Goal: Information Seeking & Learning: Get advice/opinions

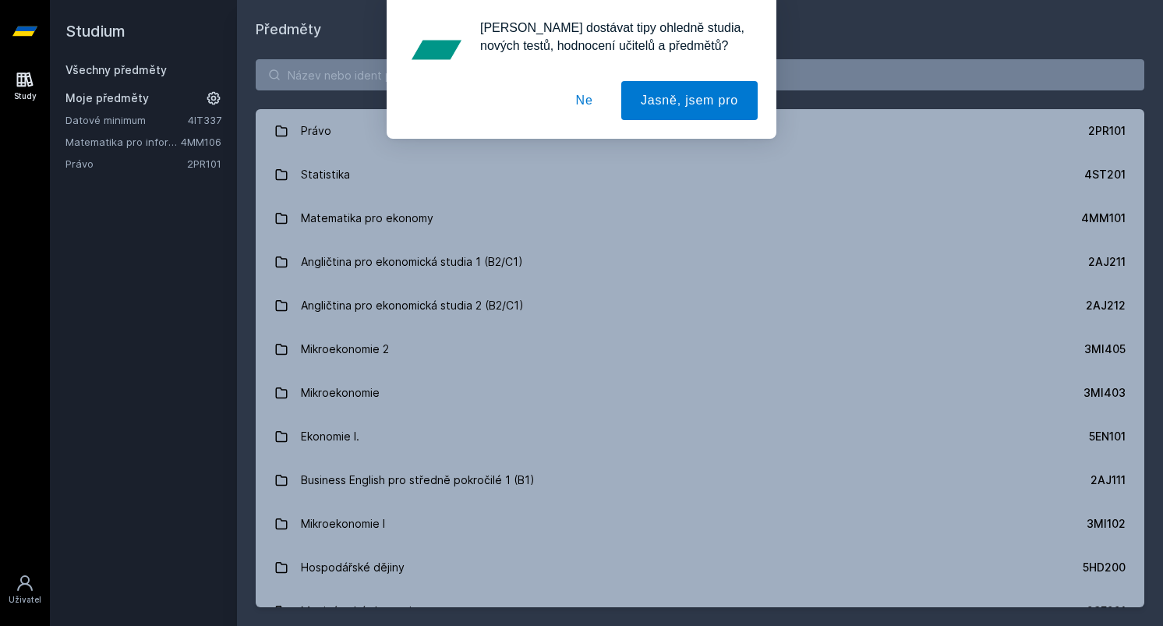
click at [597, 107] on button "Ne" at bounding box center [584, 100] width 56 height 39
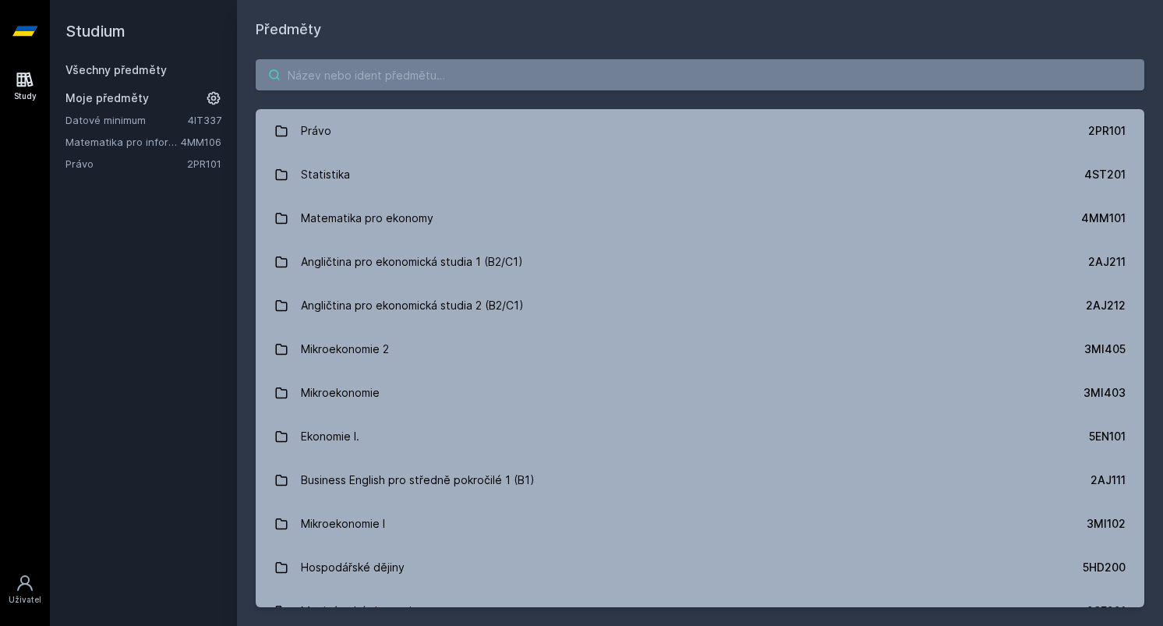
click at [517, 83] on input "search" at bounding box center [700, 74] width 888 height 31
type input "účetni"
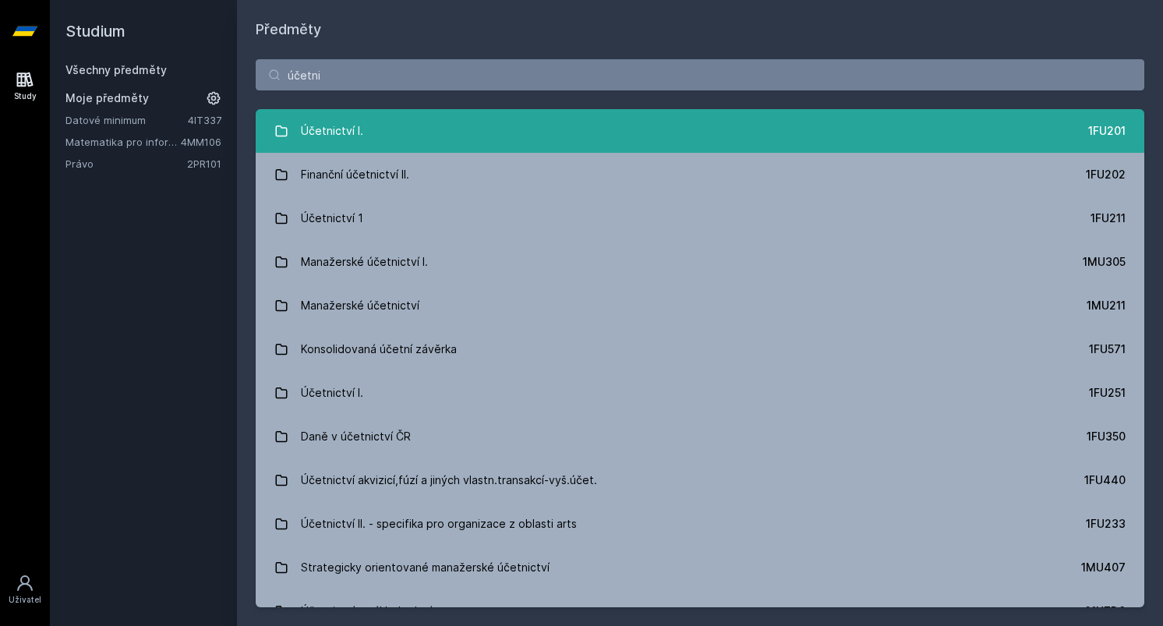
click at [430, 137] on link "Účetnictví I. 1FU201" at bounding box center [700, 131] width 888 height 44
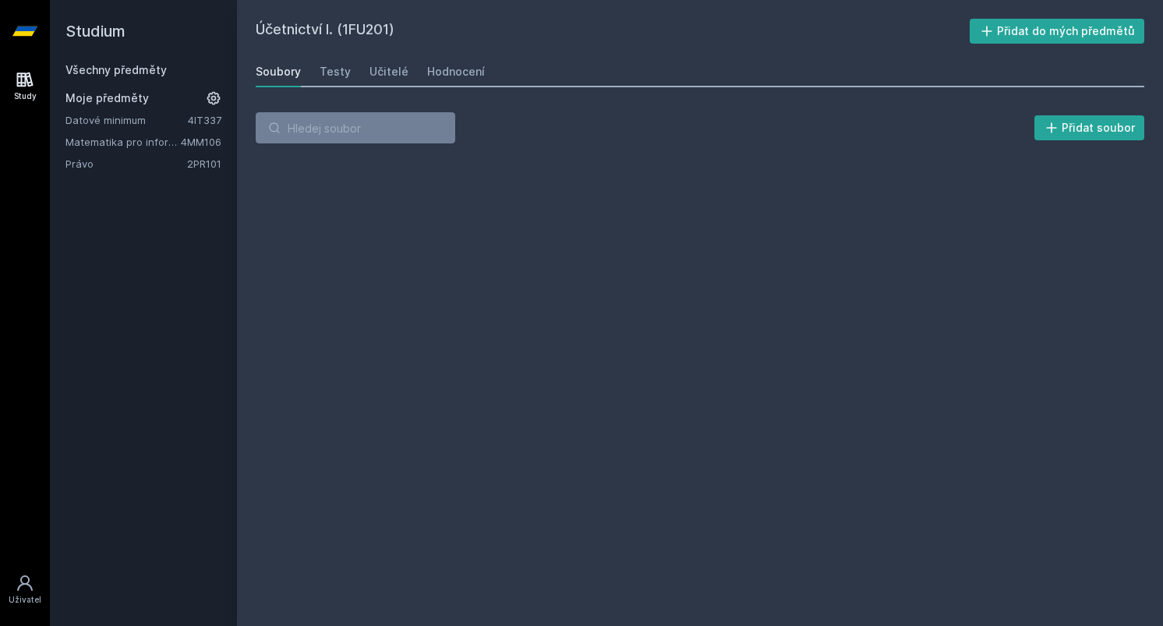
click at [404, 69] on div "Soubory Testy Učitelé Hodnocení" at bounding box center [700, 71] width 888 height 31
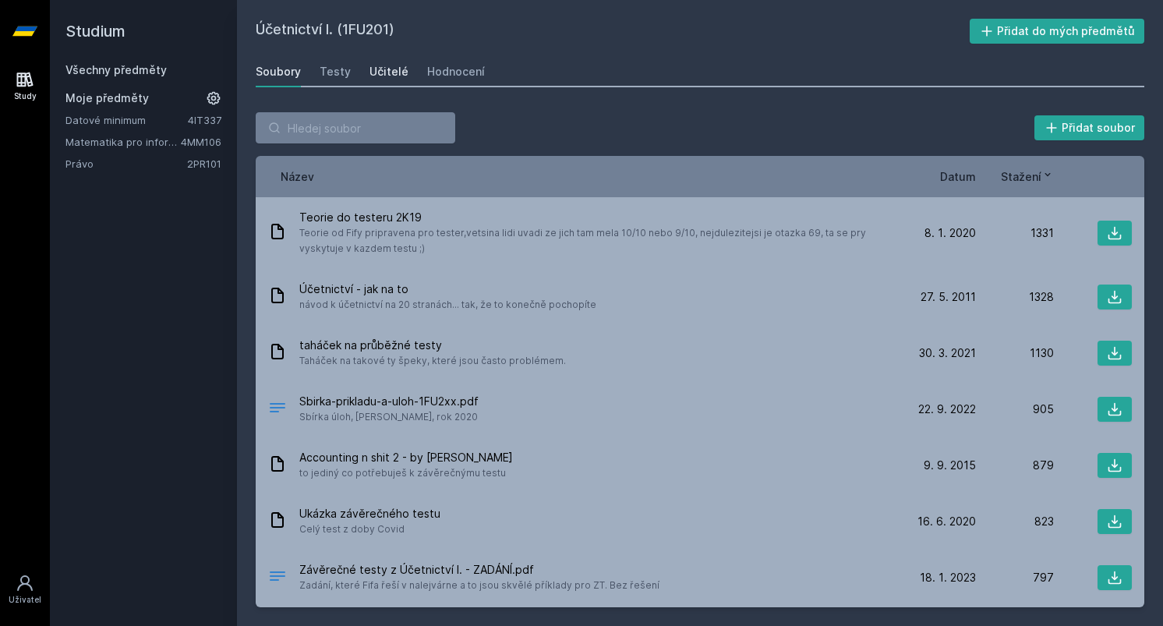
click at [392, 69] on div "Učitelé" at bounding box center [388, 72] width 39 height 16
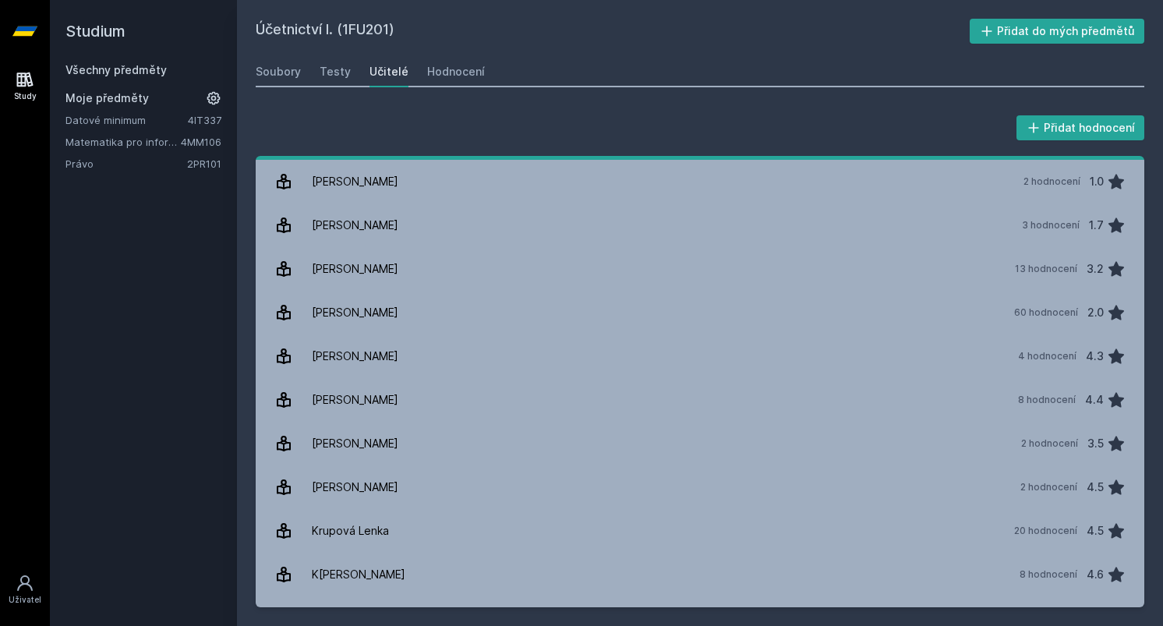
scroll to position [585, 0]
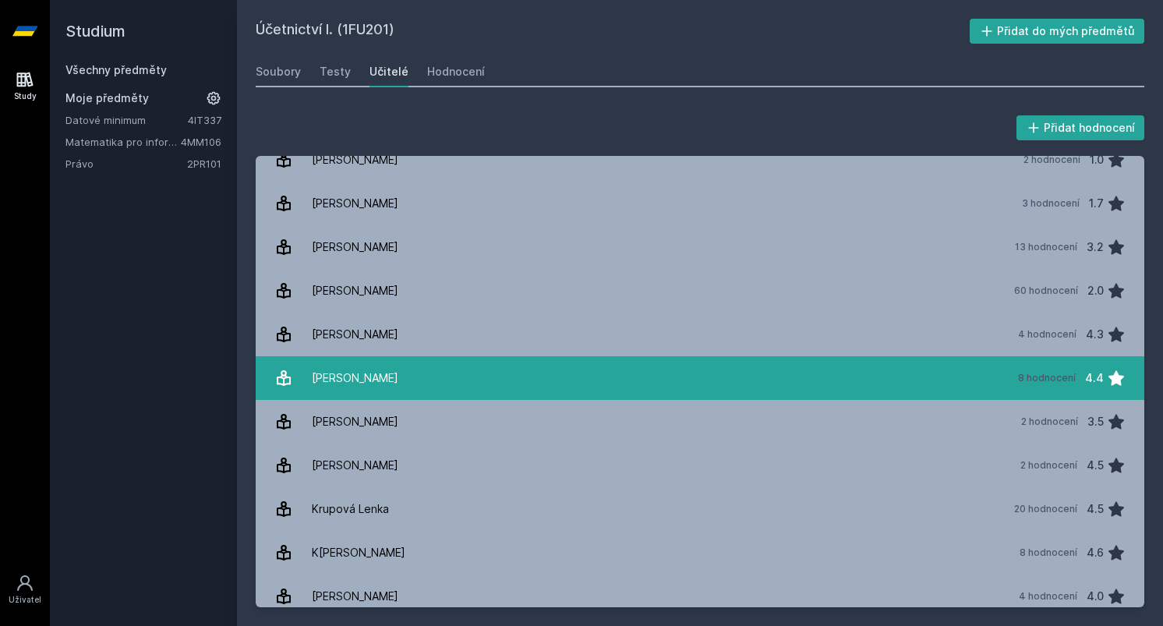
click at [364, 370] on div "[PERSON_NAME]" at bounding box center [355, 377] width 86 height 31
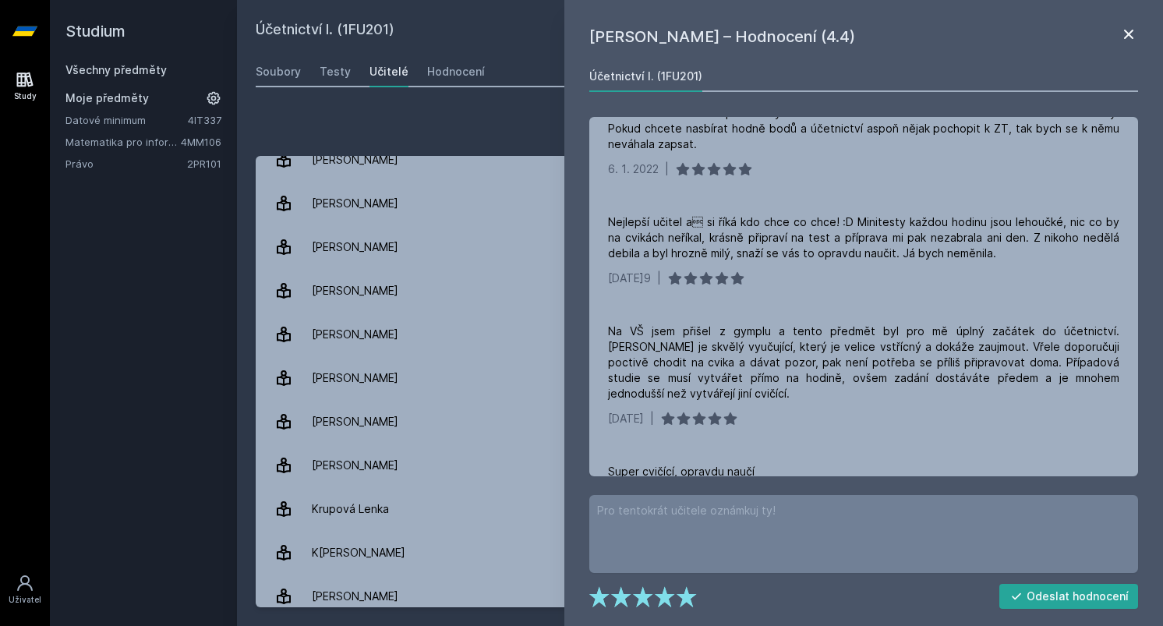
click at [1130, 34] on icon at bounding box center [1128, 34] width 19 height 19
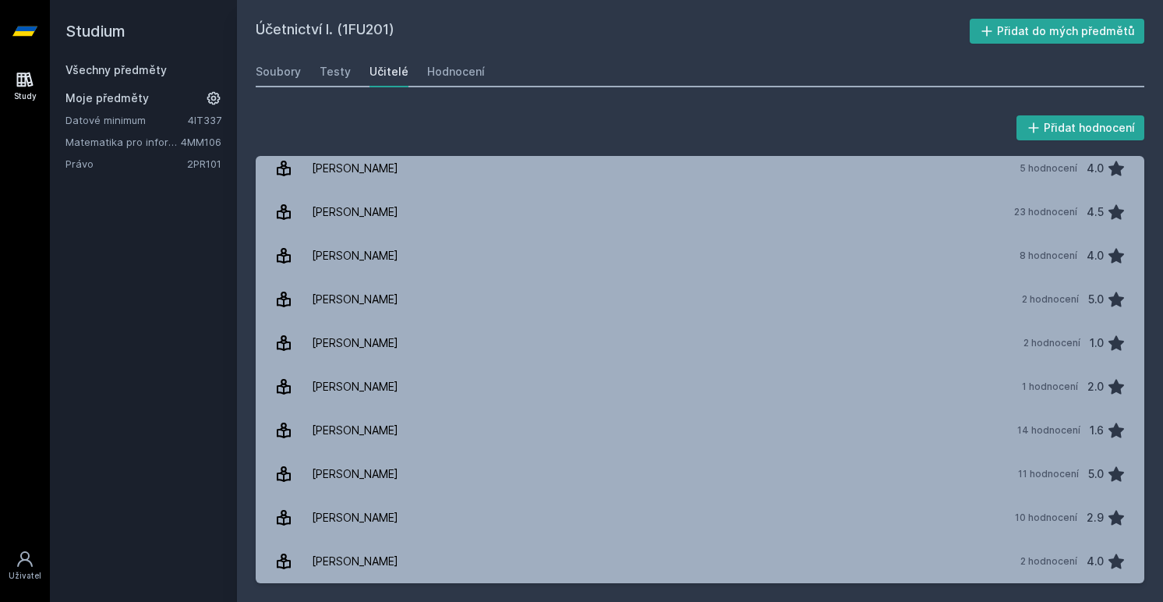
scroll to position [2759, 0]
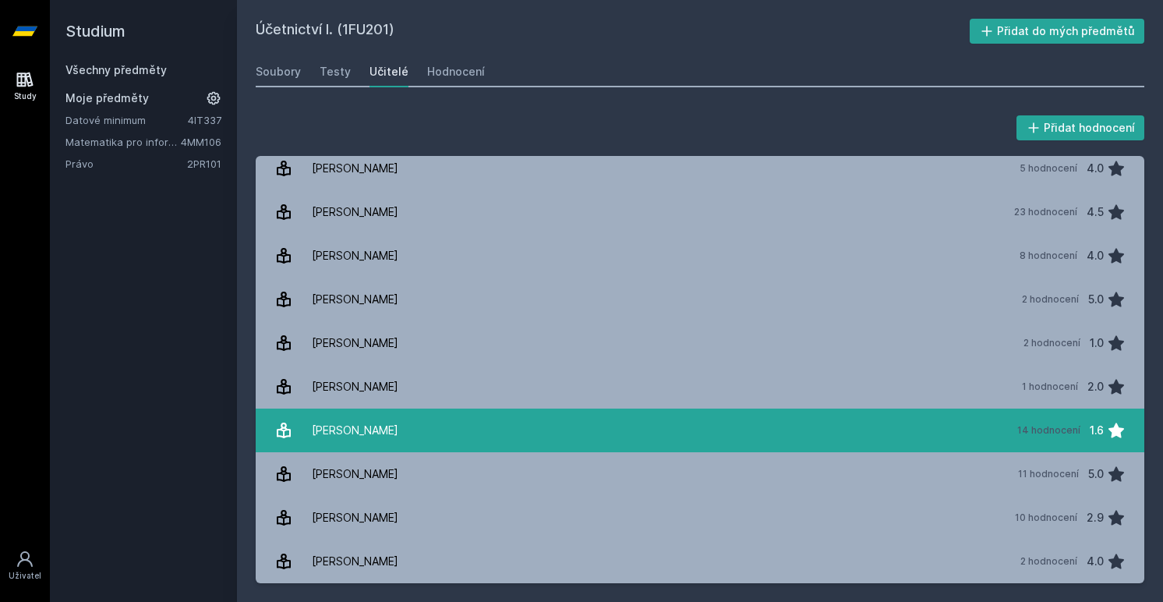
click at [383, 447] on link "[PERSON_NAME] 14 hodnocení 1.6" at bounding box center [700, 430] width 888 height 44
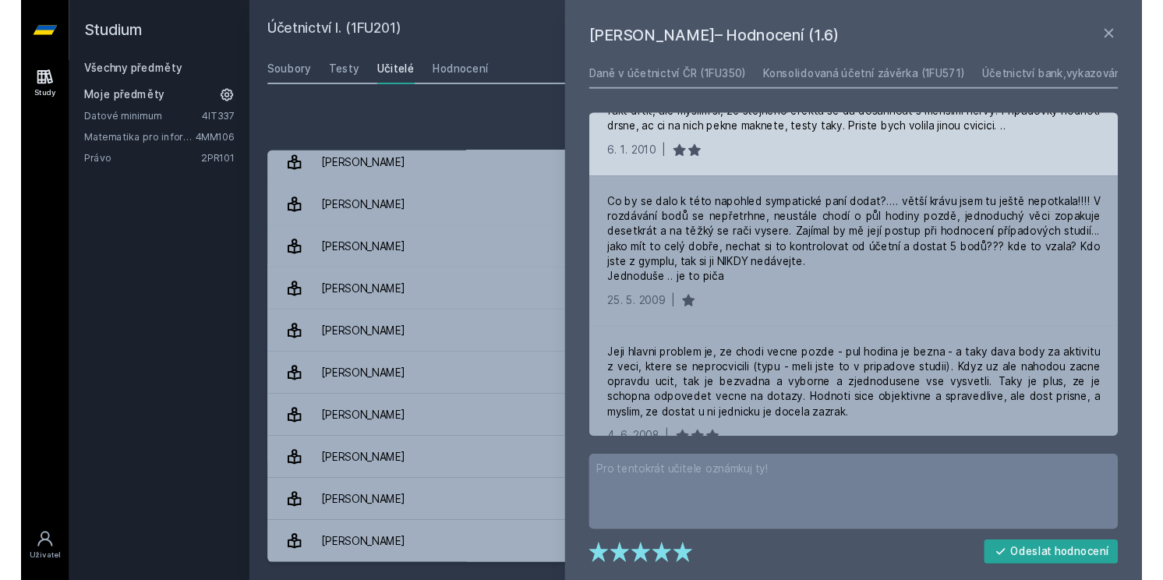
scroll to position [1479, 0]
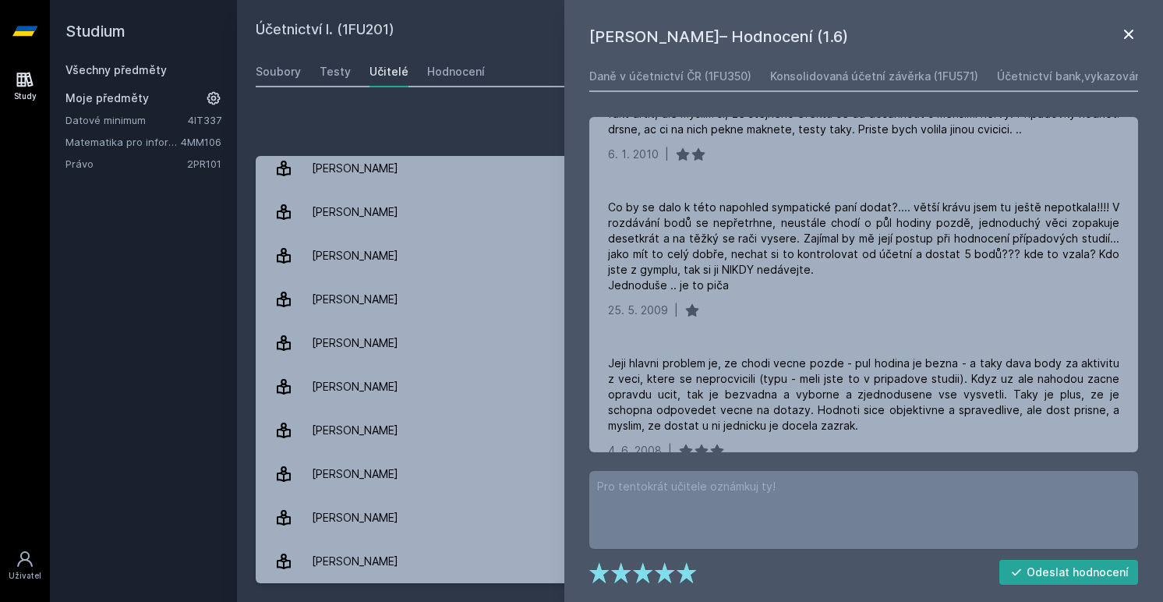
click at [1134, 35] on icon at bounding box center [1128, 34] width 19 height 19
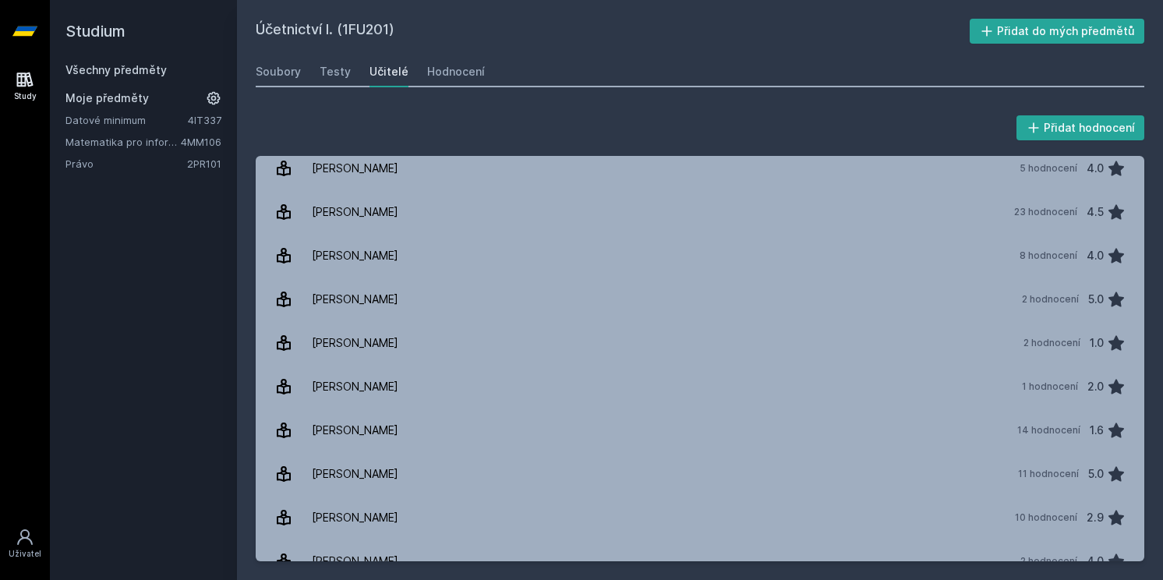
click at [28, 37] on icon at bounding box center [24, 31] width 25 height 62
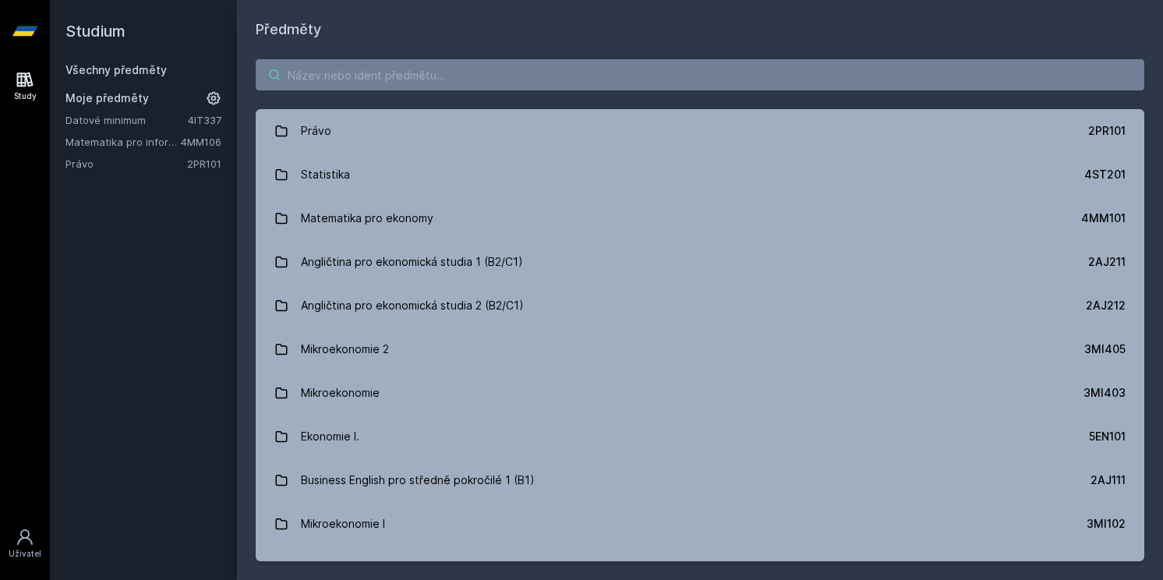
click at [374, 72] on input "search" at bounding box center [700, 74] width 888 height 31
type input "STrategick"
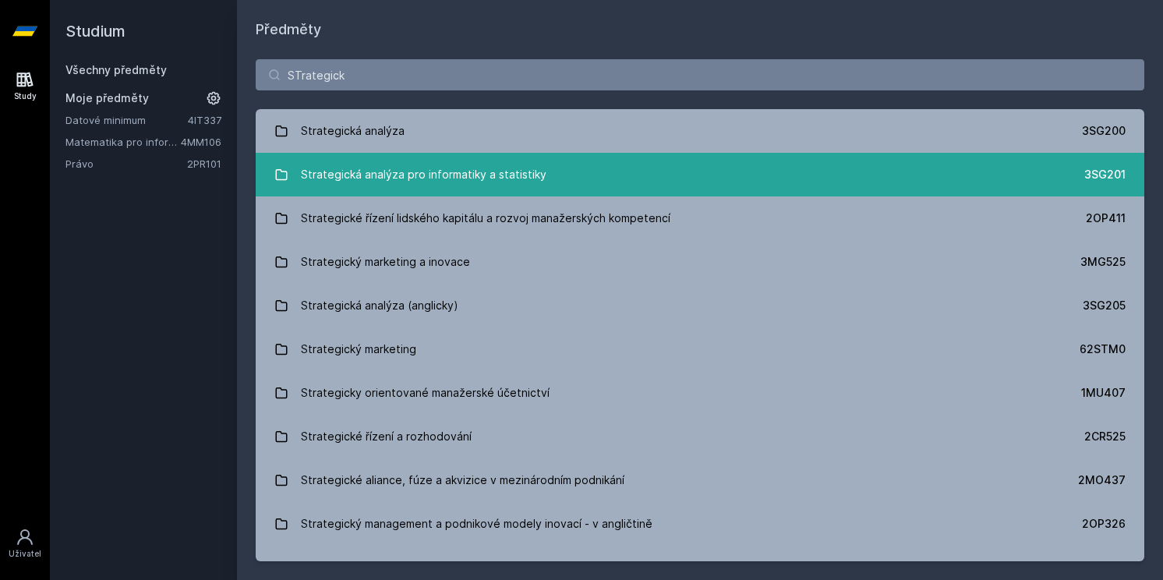
click at [471, 175] on div "Strategická analýza pro informatiky a statistiky" at bounding box center [423, 174] width 245 height 31
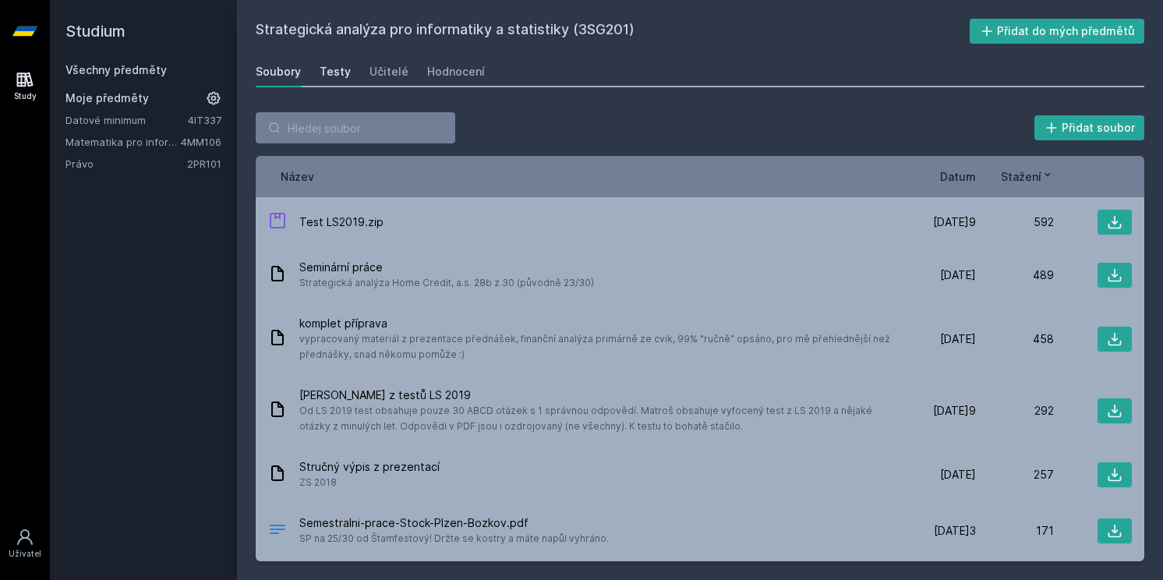
click at [337, 77] on div "Testy" at bounding box center [334, 72] width 31 height 16
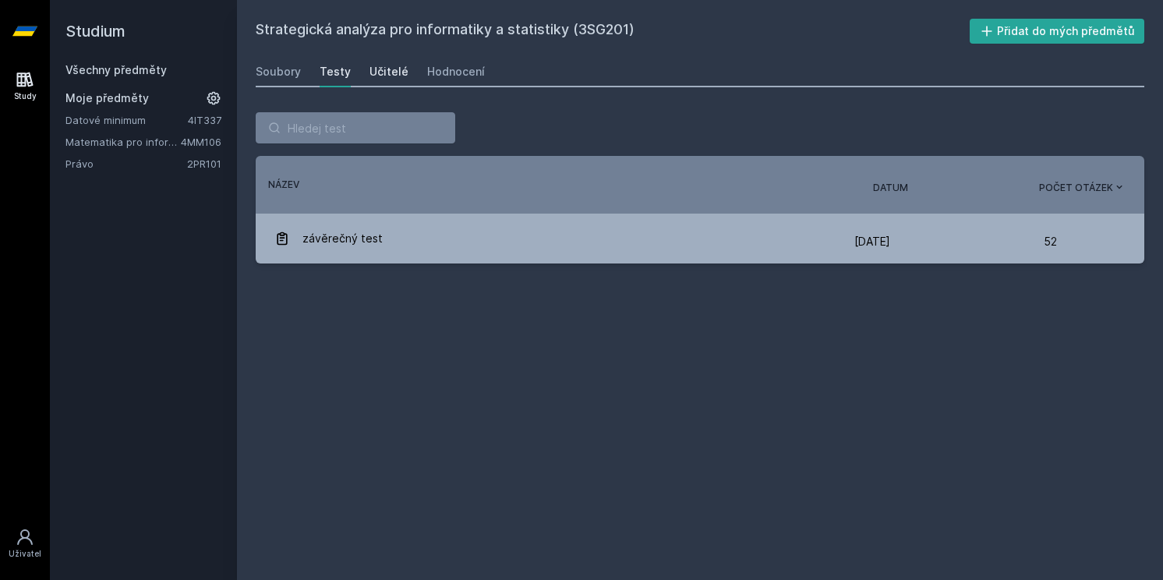
click at [392, 78] on div "Učitelé" at bounding box center [388, 72] width 39 height 16
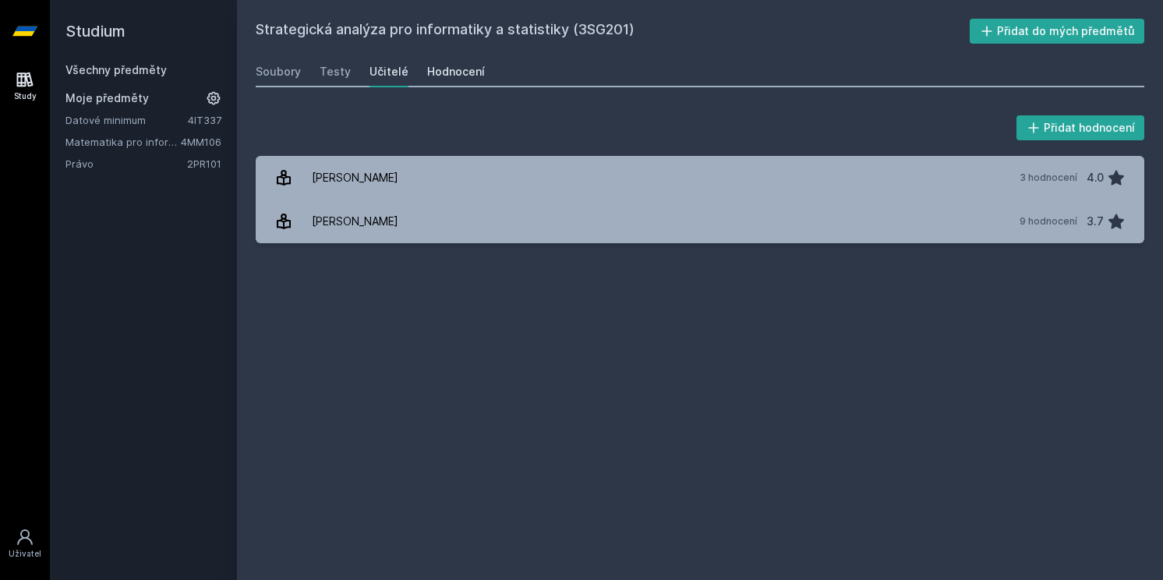
click at [427, 79] on div "Hodnocení" at bounding box center [456, 72] width 58 height 16
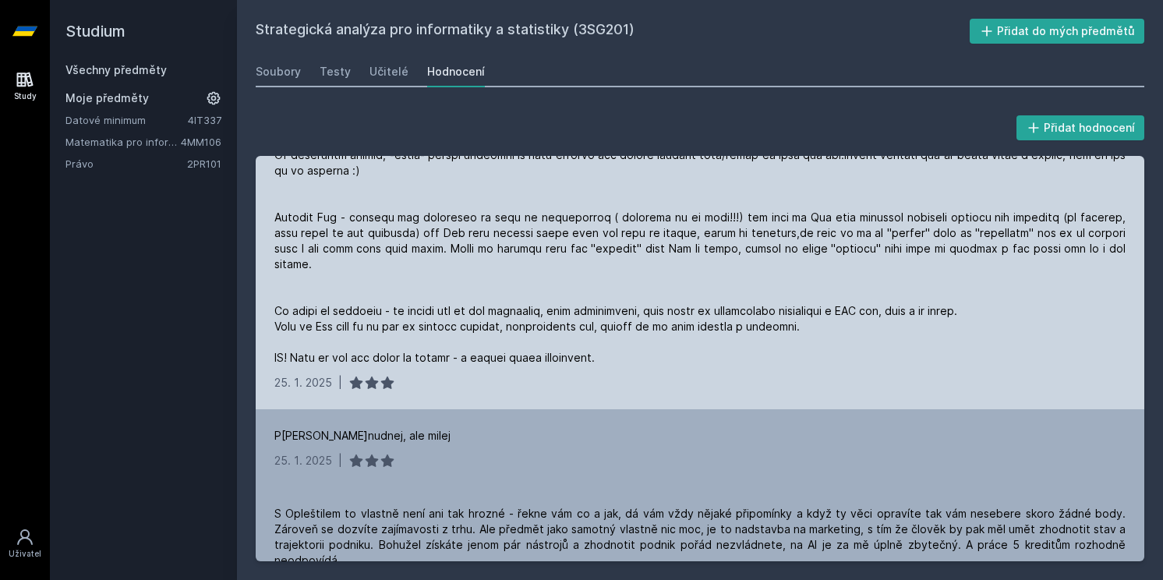
scroll to position [273, 0]
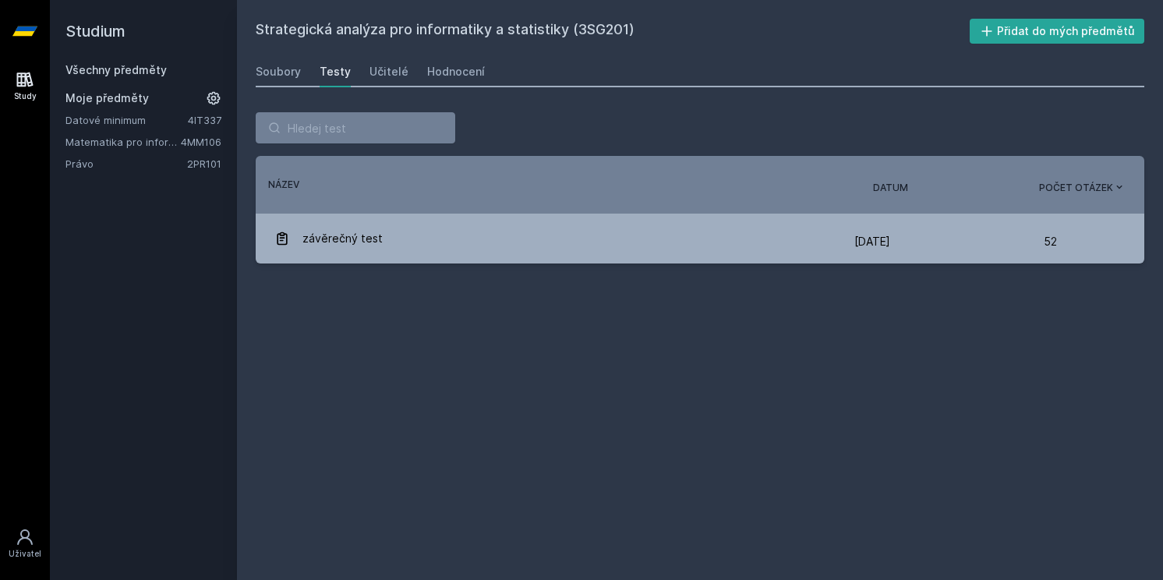
click at [99, 98] on span "Moje předměty" at bounding box center [106, 98] width 83 height 16
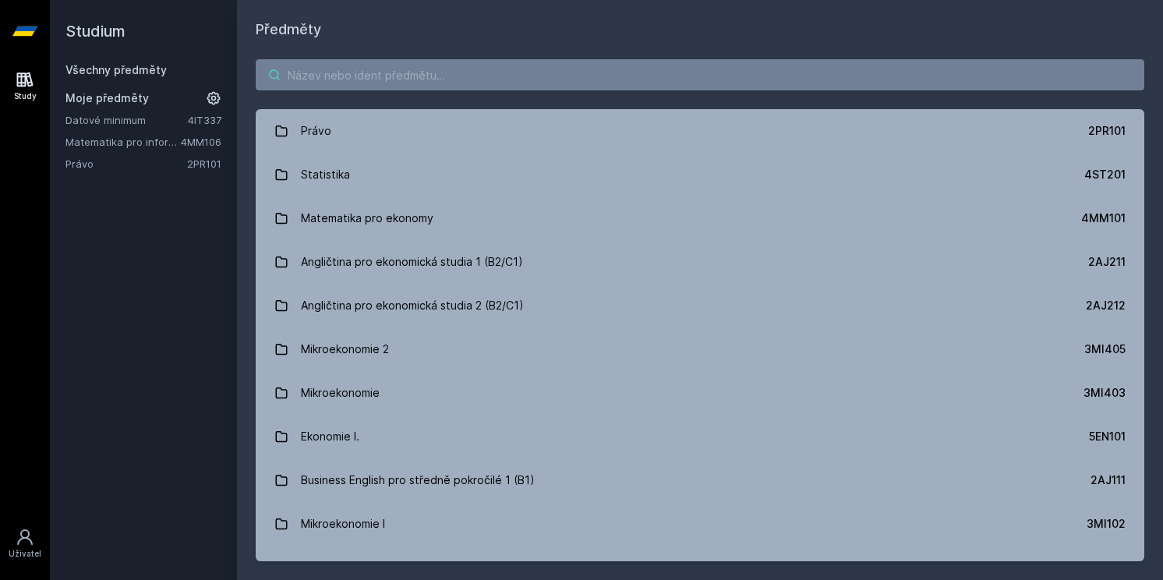
click at [311, 77] on input "search" at bounding box center [700, 74] width 888 height 31
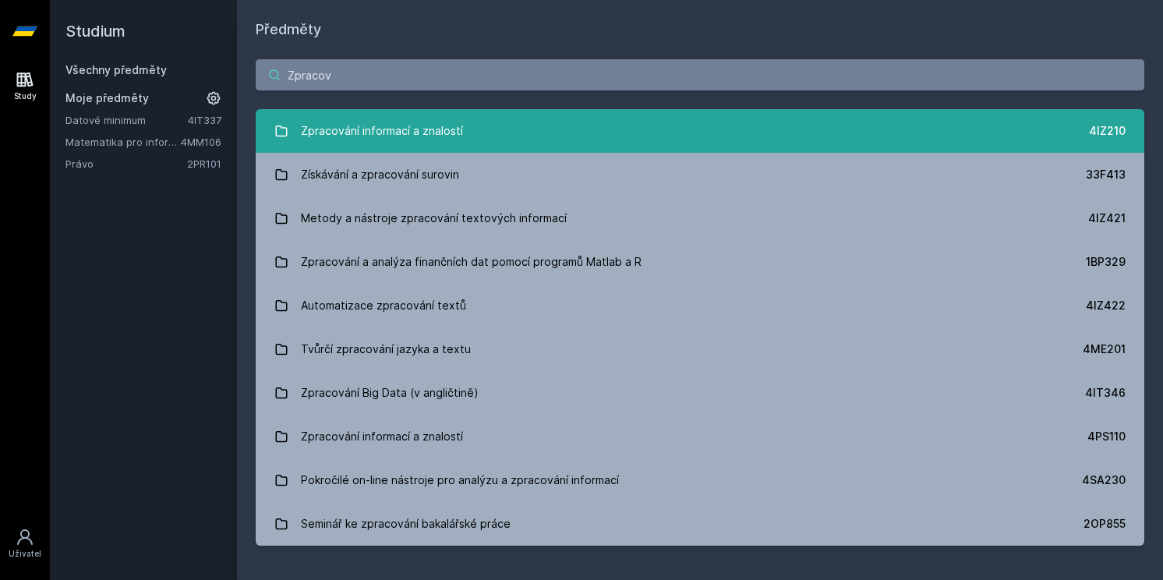
type input "Zpracov"
click at [407, 142] on div "Zpracování informací a znalostí" at bounding box center [382, 130] width 162 height 31
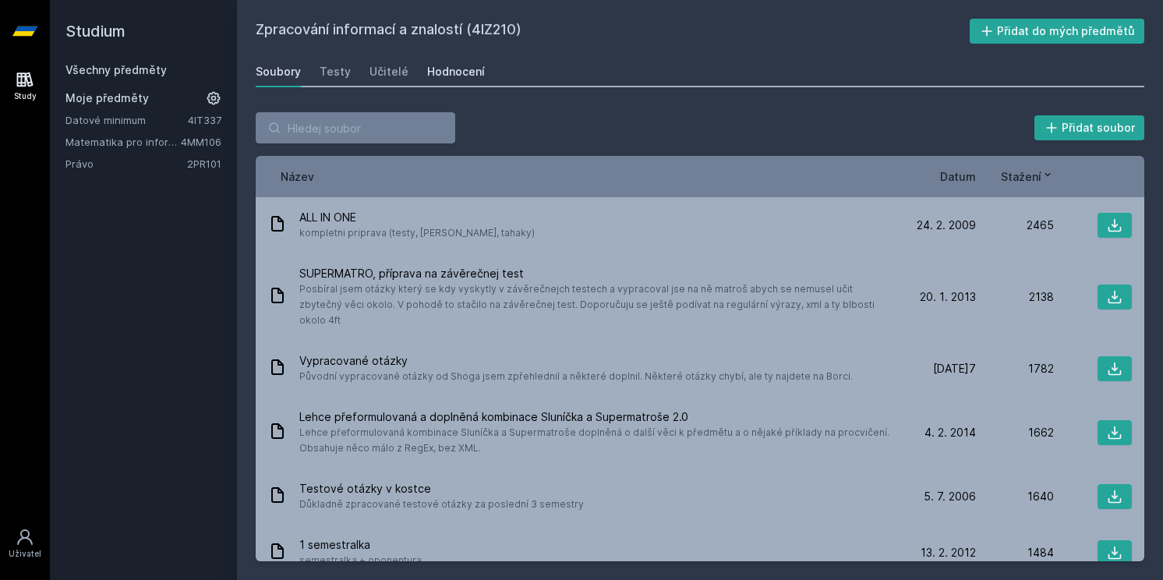
click at [444, 78] on div "Hodnocení" at bounding box center [456, 72] width 58 height 16
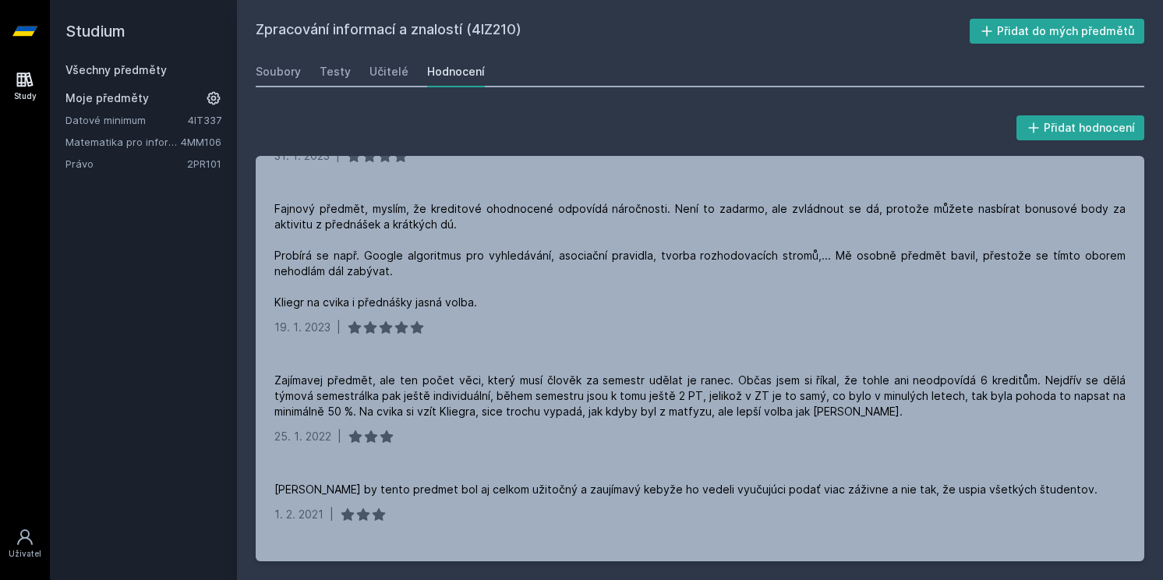
scroll to position [855, 0]
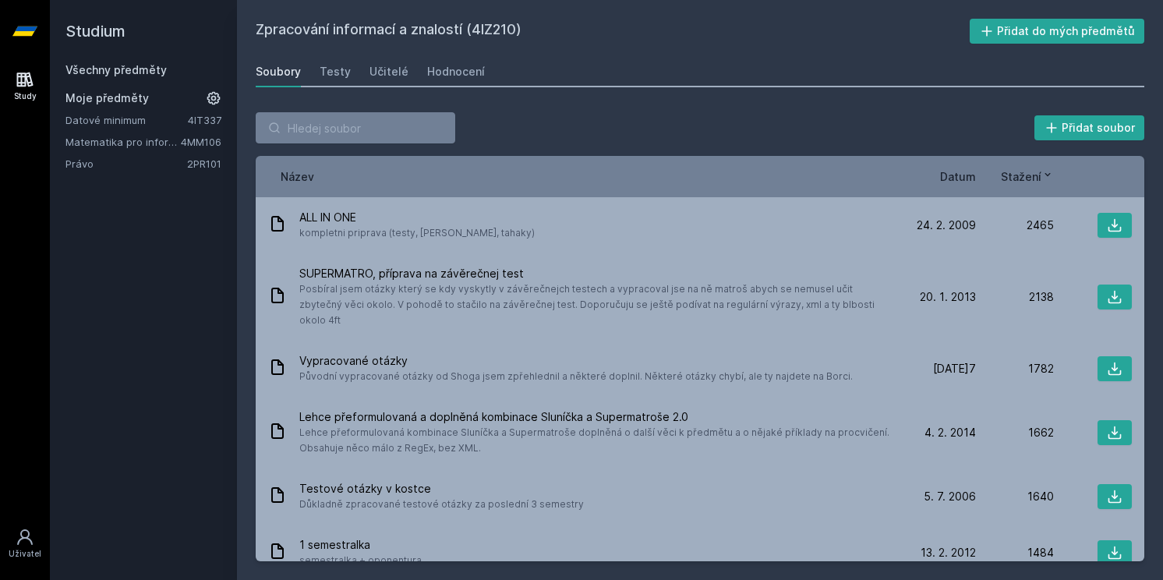
click at [30, 32] on icon at bounding box center [24, 30] width 25 height 9
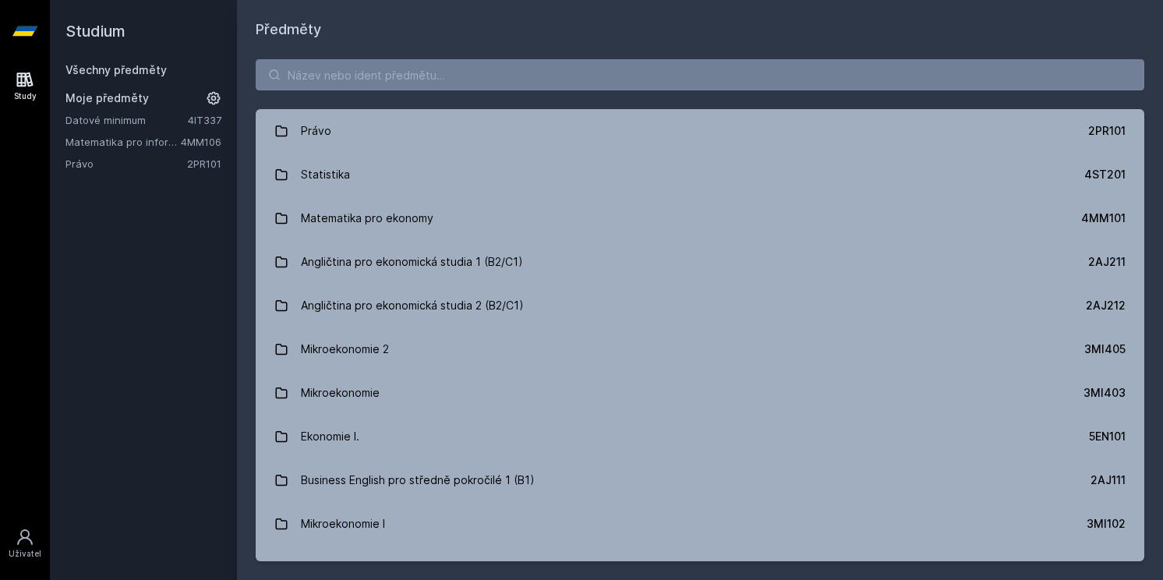
drag, startPoint x: 313, startPoint y: 108, endPoint x: 318, endPoint y: 95, distance: 14.0
click at [313, 108] on div "Právo 2PR101 Statistika 4ST201 Matematika pro ekonomy 4MM101 Angličtina pro eko…" at bounding box center [700, 310] width 926 height 539
click at [323, 92] on div "Právo 2PR101 Statistika 4ST201 Matematika pro ekonomy 4MM101 Angličtina pro eko…" at bounding box center [700, 310] width 926 height 539
click at [349, 76] on input "search" at bounding box center [700, 74] width 888 height 31
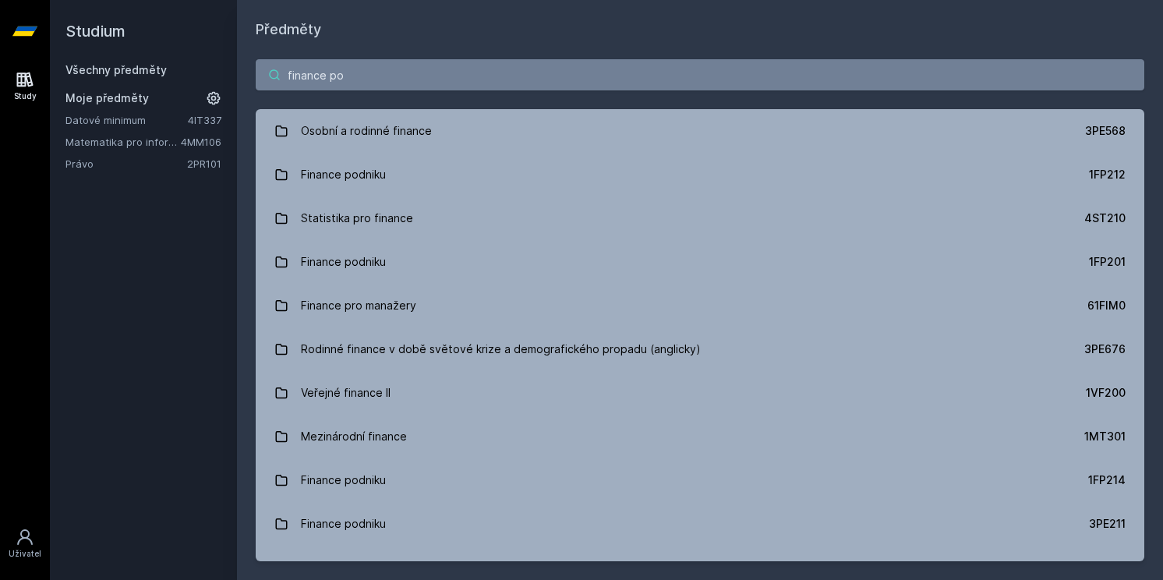
type input "finance pod"
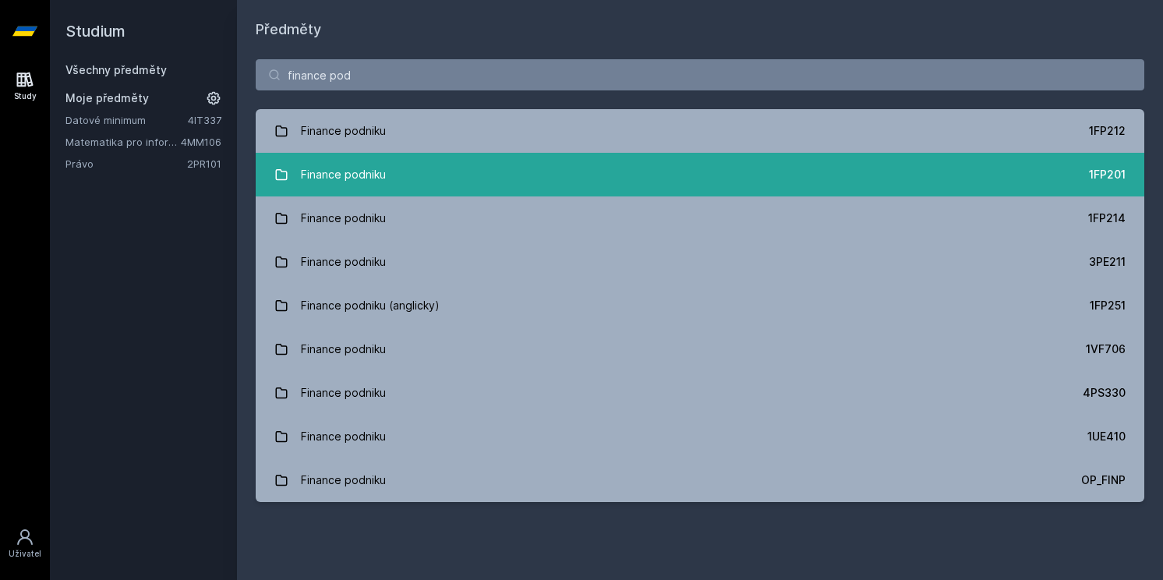
click at [395, 165] on link "Finance podniku 1FP201" at bounding box center [700, 175] width 888 height 44
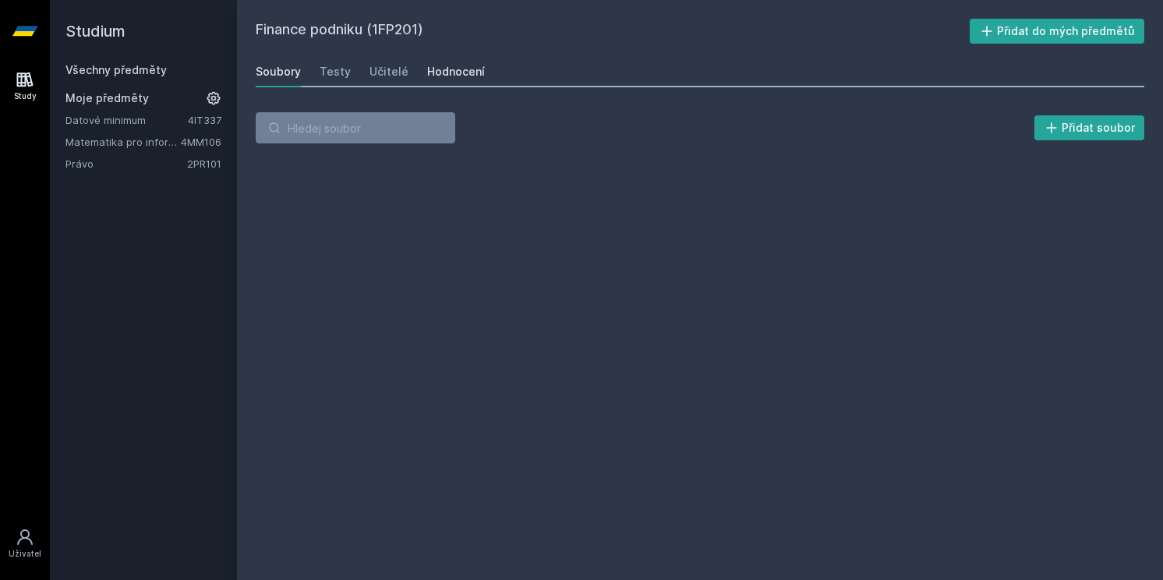
click at [453, 82] on link "Hodnocení" at bounding box center [456, 71] width 58 height 31
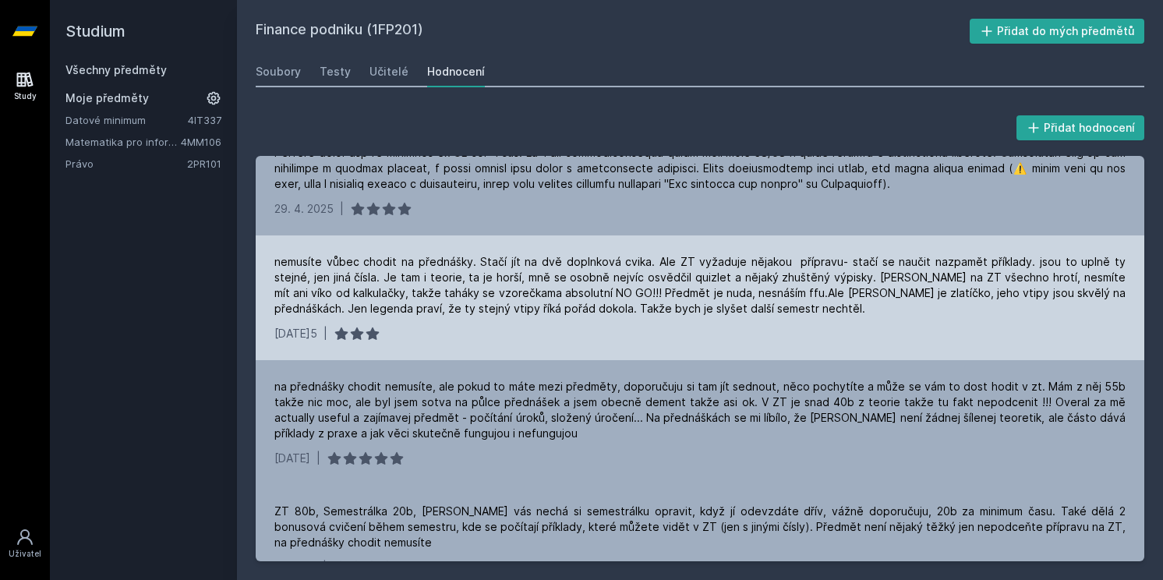
scroll to position [156, 0]
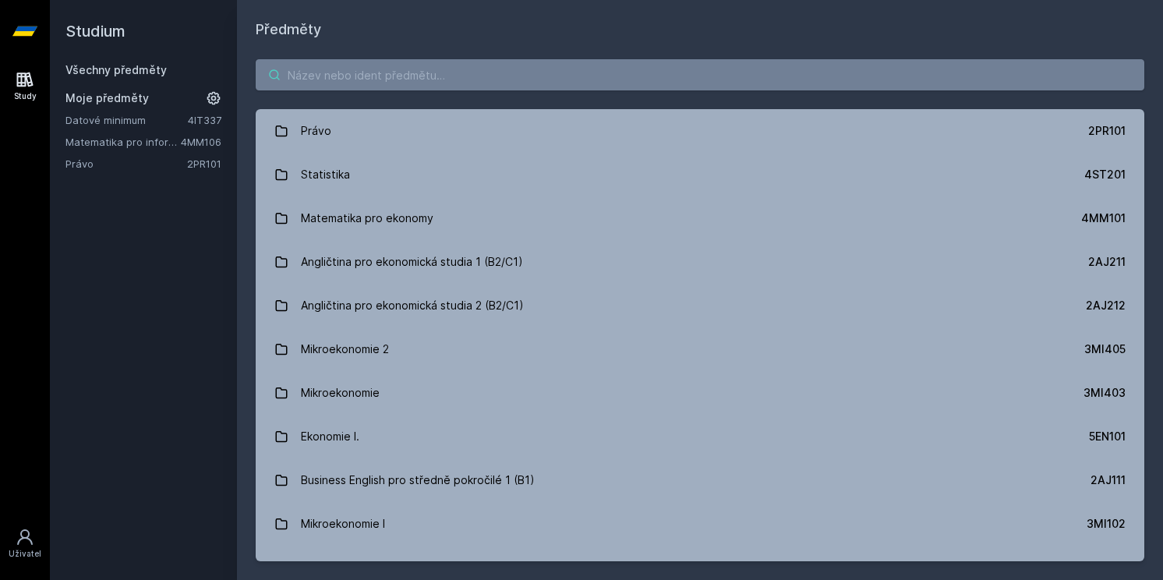
click at [366, 80] on input "search" at bounding box center [700, 74] width 888 height 31
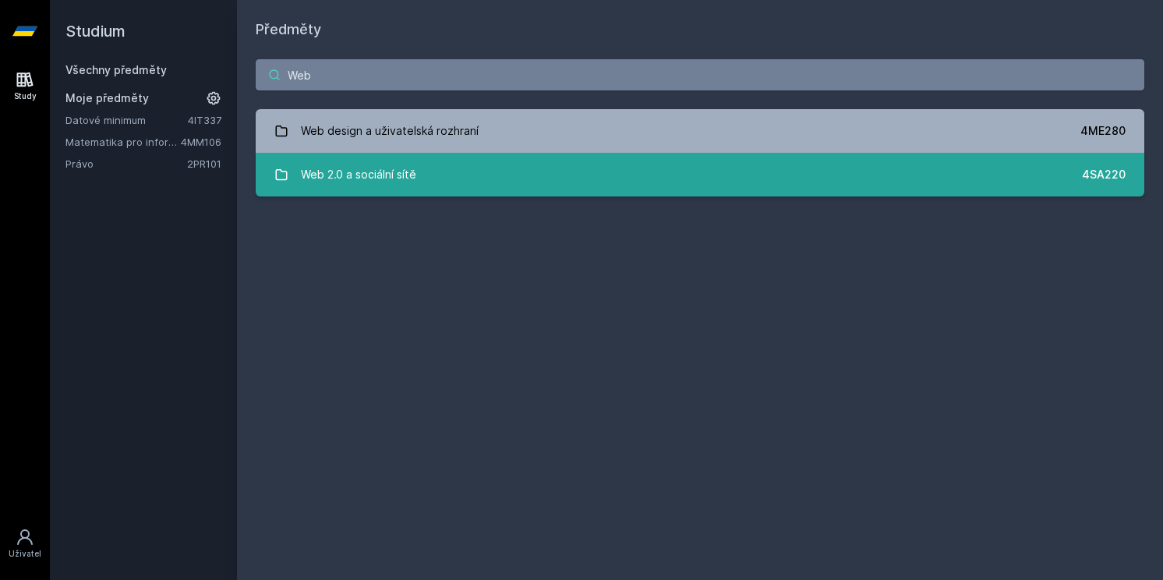
type input "Web"
click at [323, 185] on div "Web 2.0 a sociální sítě" at bounding box center [358, 174] width 115 height 31
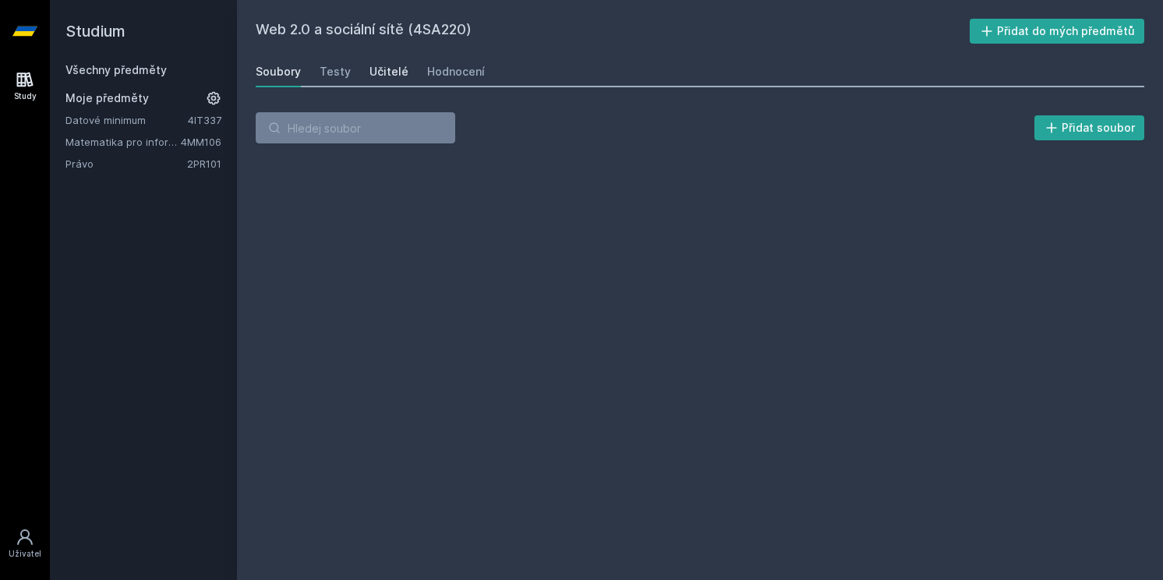
click at [386, 66] on div "Učitelé" at bounding box center [388, 72] width 39 height 16
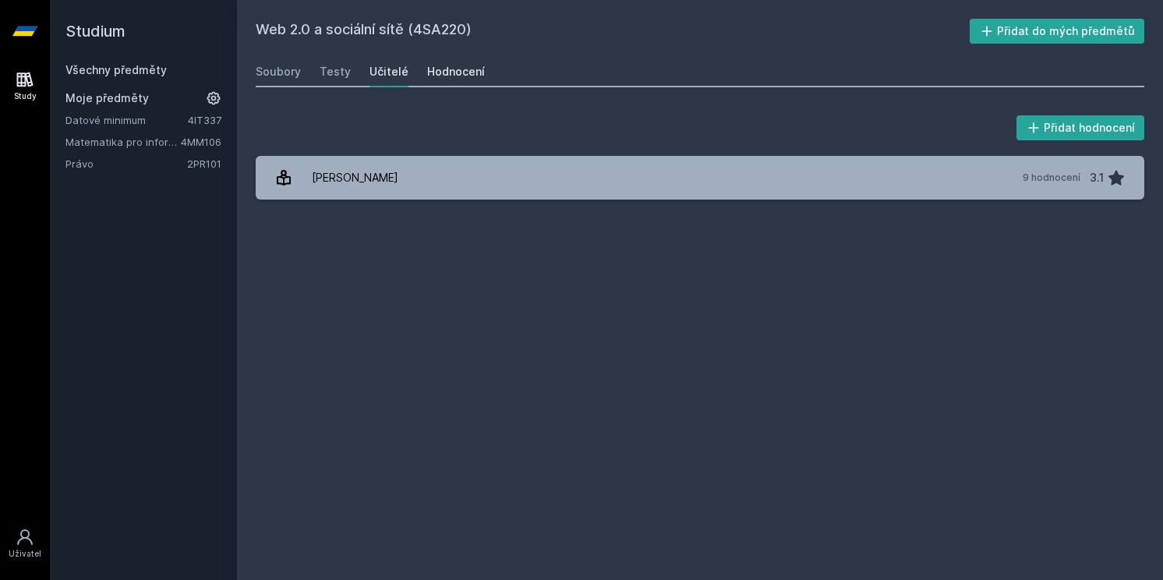
click at [439, 59] on link "Hodnocení" at bounding box center [456, 71] width 58 height 31
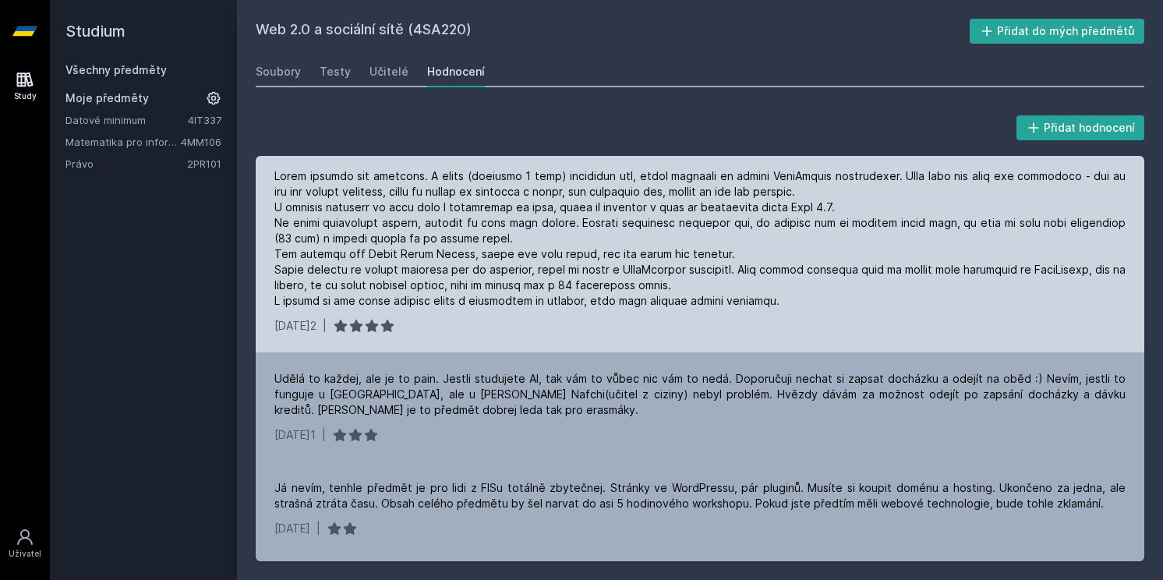
scroll to position [273, 0]
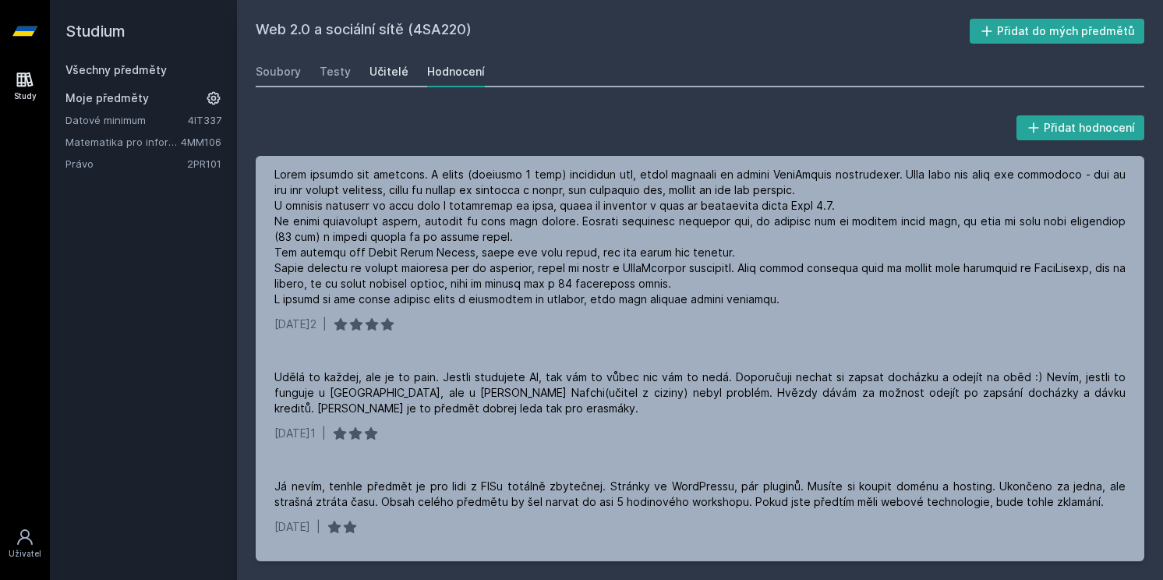
click at [376, 70] on div "Učitelé" at bounding box center [388, 72] width 39 height 16
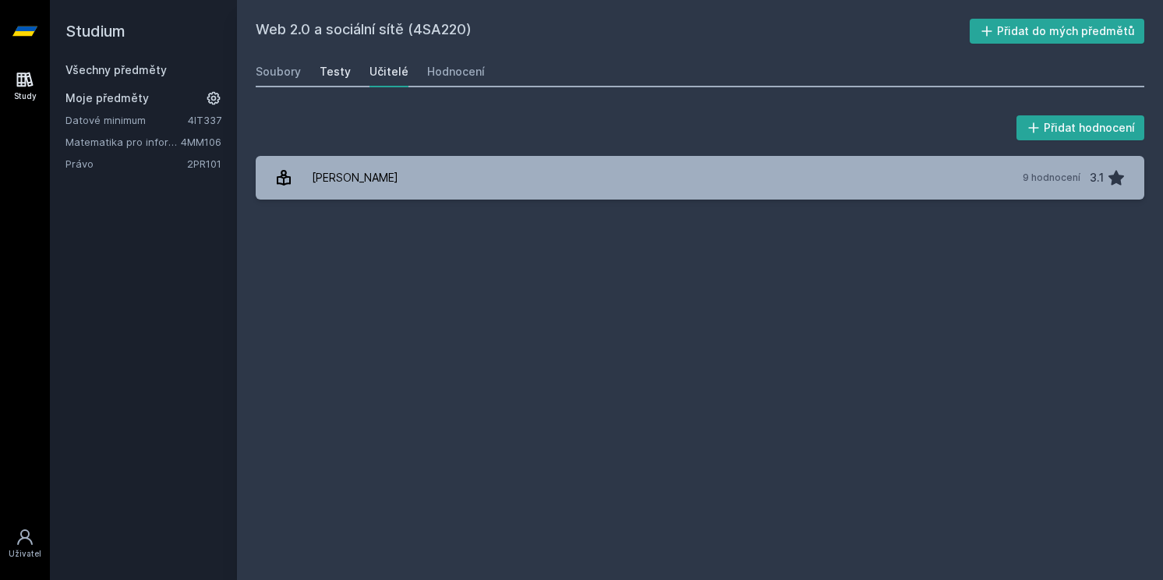
click at [334, 69] on div "Testy" at bounding box center [334, 72] width 31 height 16
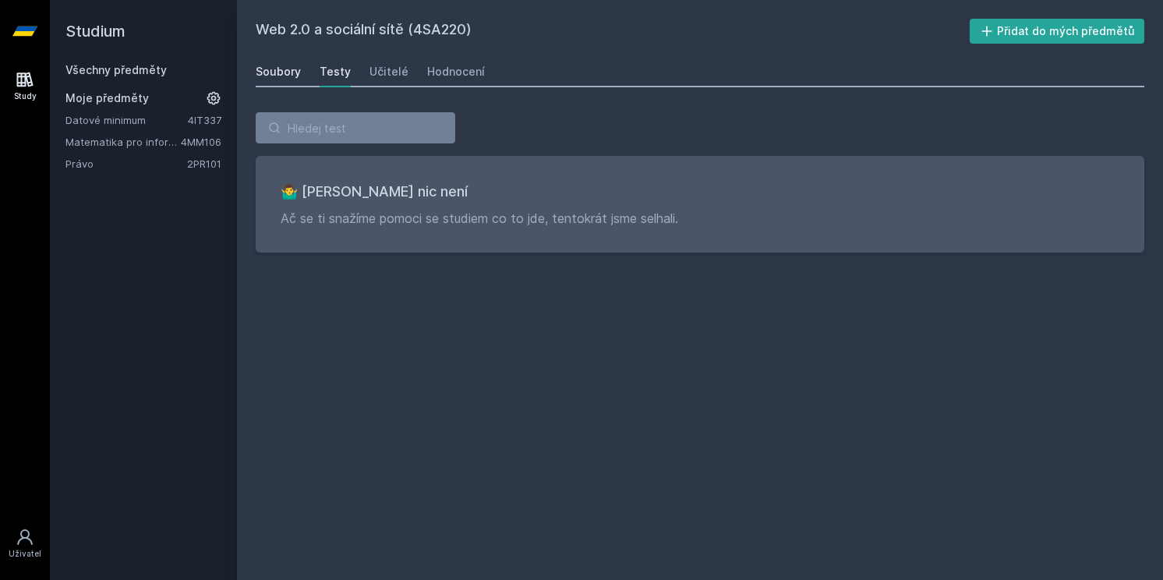
click at [270, 71] on div "Soubory" at bounding box center [278, 72] width 45 height 16
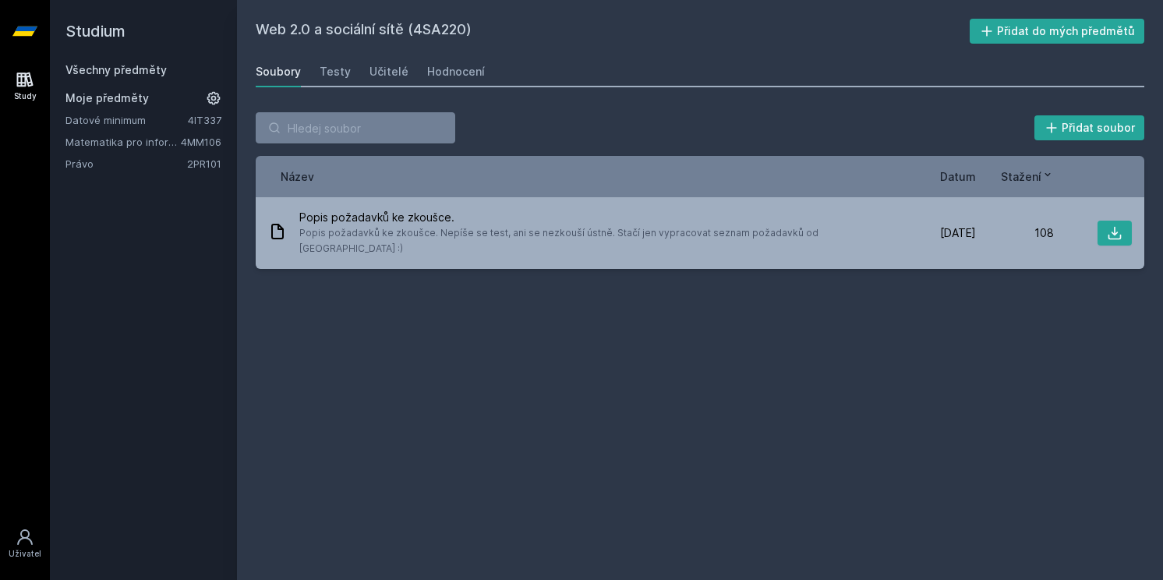
click at [22, 34] on icon at bounding box center [24, 30] width 25 height 9
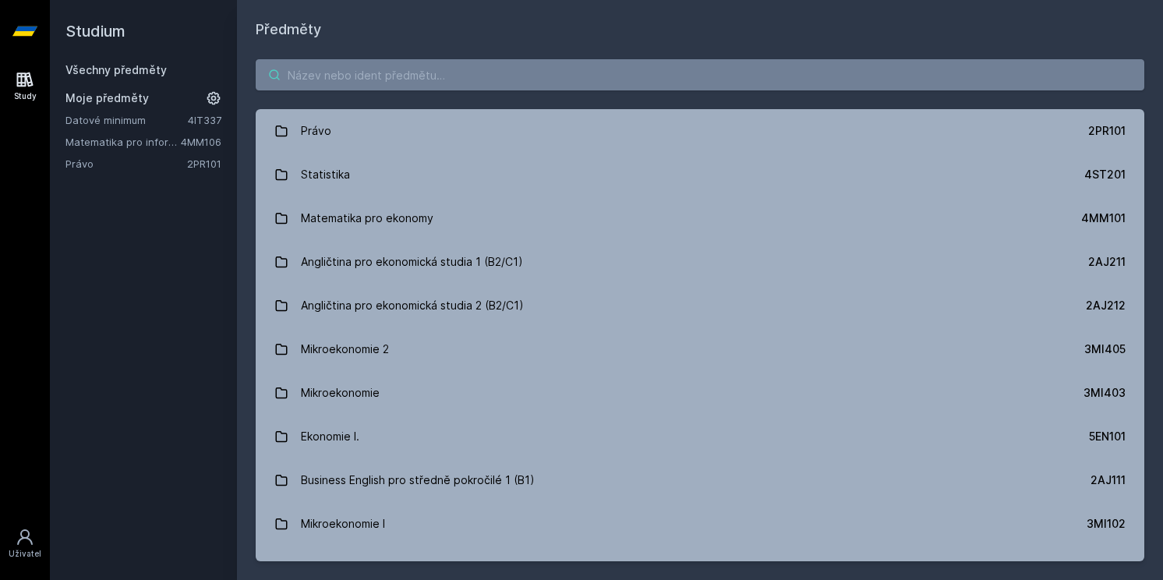
click at [348, 69] on input "search" at bounding box center [700, 74] width 888 height 31
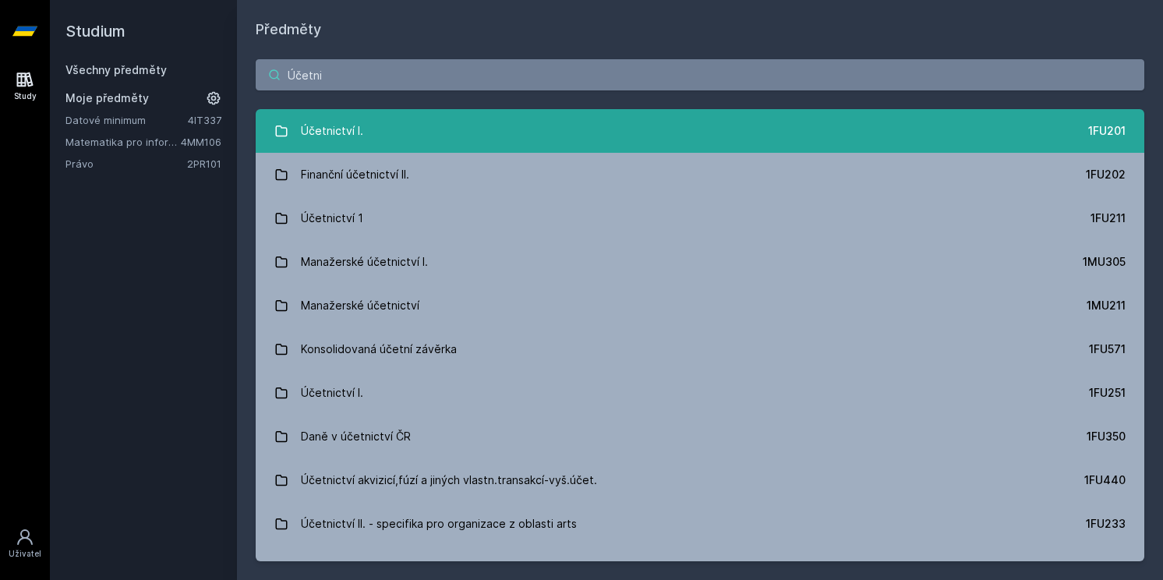
type input "Účetni"
click at [376, 118] on link "Účetnictví I. 1FU201" at bounding box center [700, 131] width 888 height 44
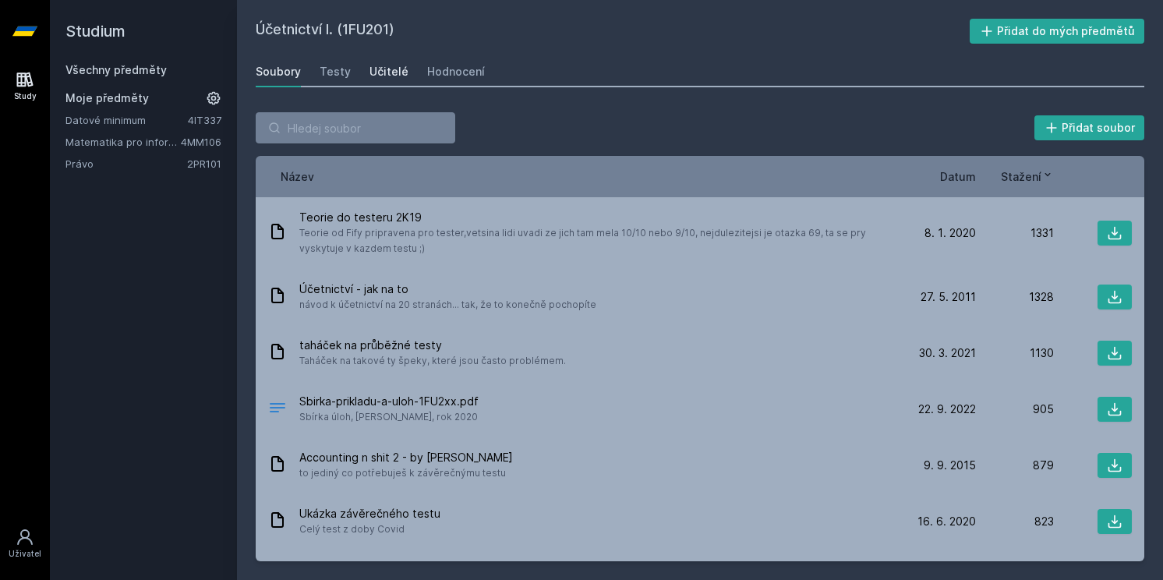
click at [387, 76] on div "Učitelé" at bounding box center [388, 72] width 39 height 16
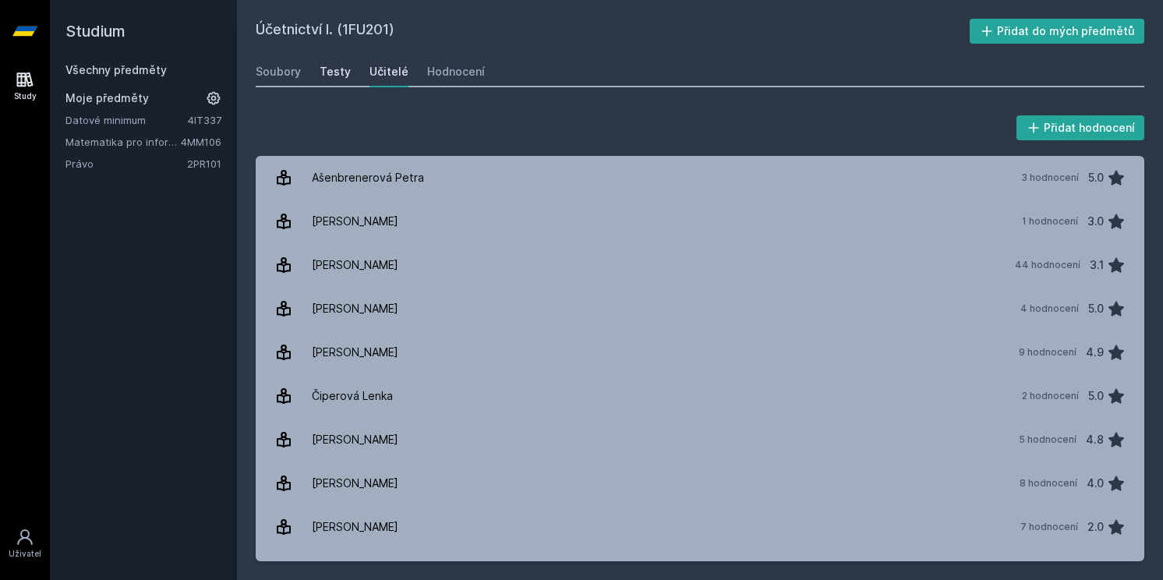
click at [329, 70] on div "Testy" at bounding box center [334, 72] width 31 height 16
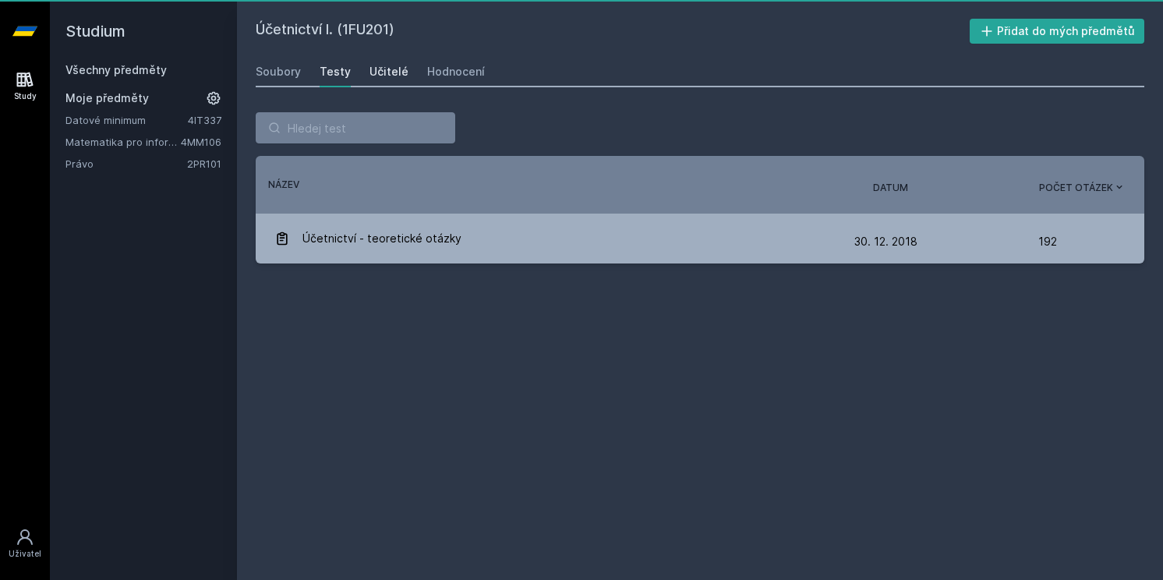
click at [376, 71] on div "Učitelé" at bounding box center [388, 72] width 39 height 16
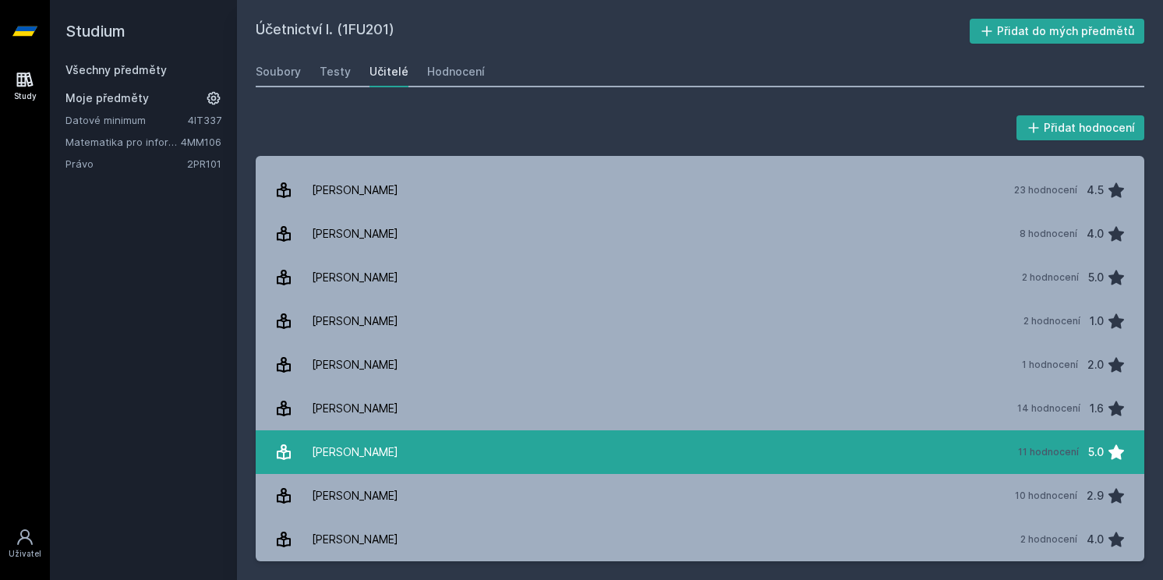
scroll to position [2780, 0]
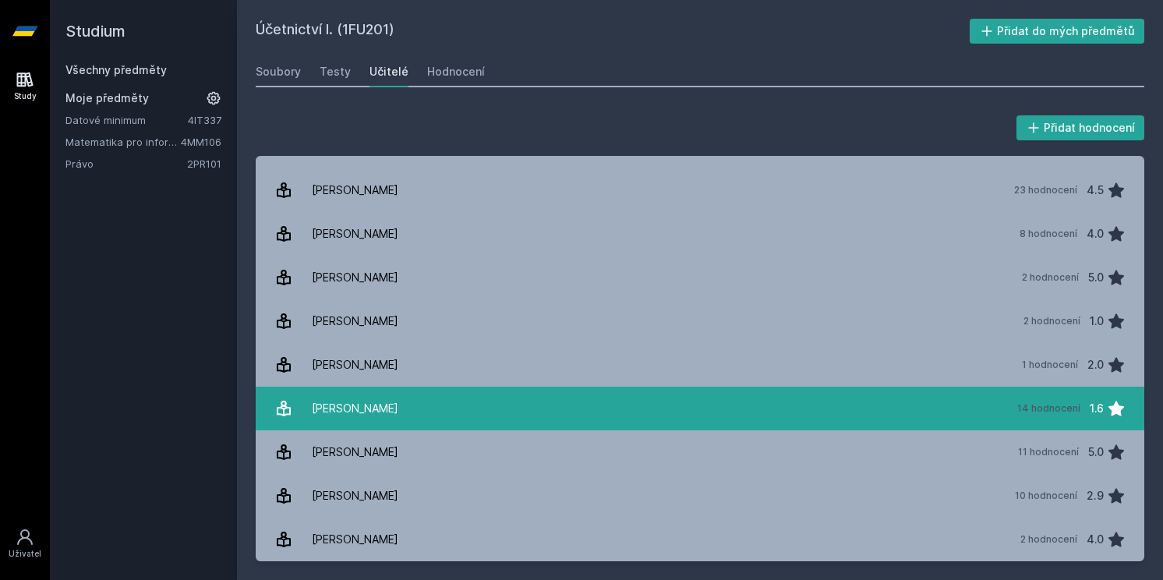
click at [362, 404] on div "[PERSON_NAME]" at bounding box center [355, 408] width 86 height 31
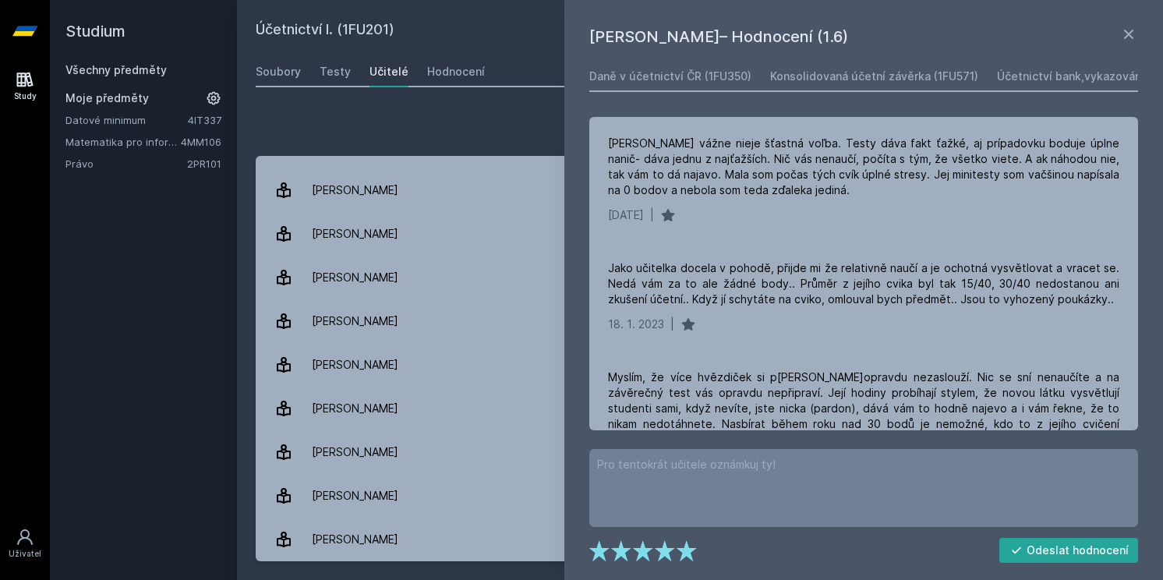
click at [19, 27] on icon at bounding box center [24, 30] width 25 height 9
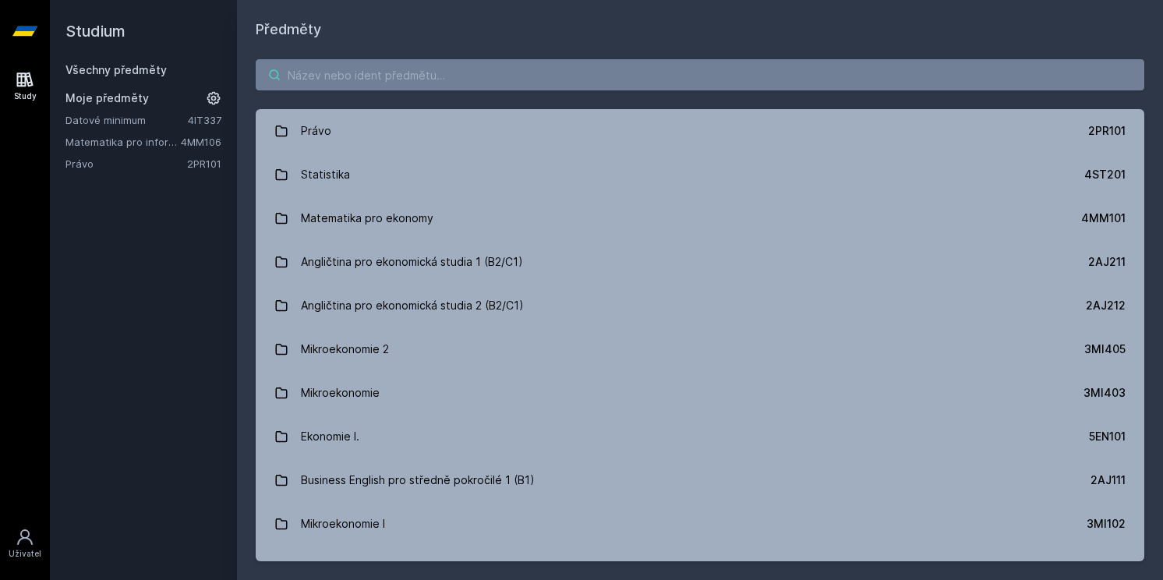
click at [340, 72] on input "search" at bounding box center [700, 74] width 888 height 31
type input "Makro"
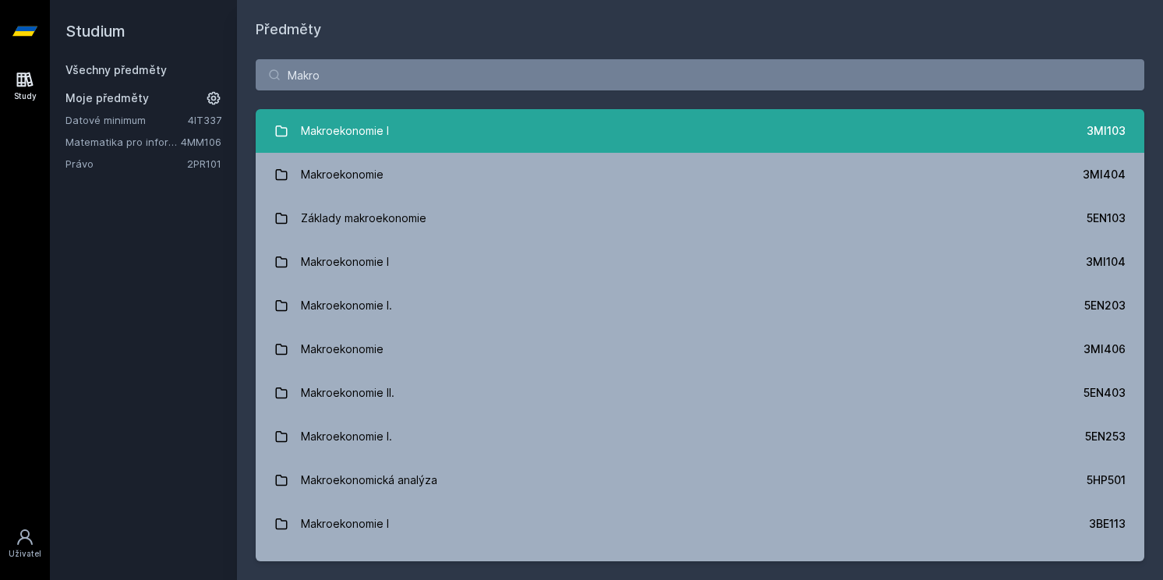
click at [450, 133] on link "Makroekonomie I 3MI103" at bounding box center [700, 131] width 888 height 44
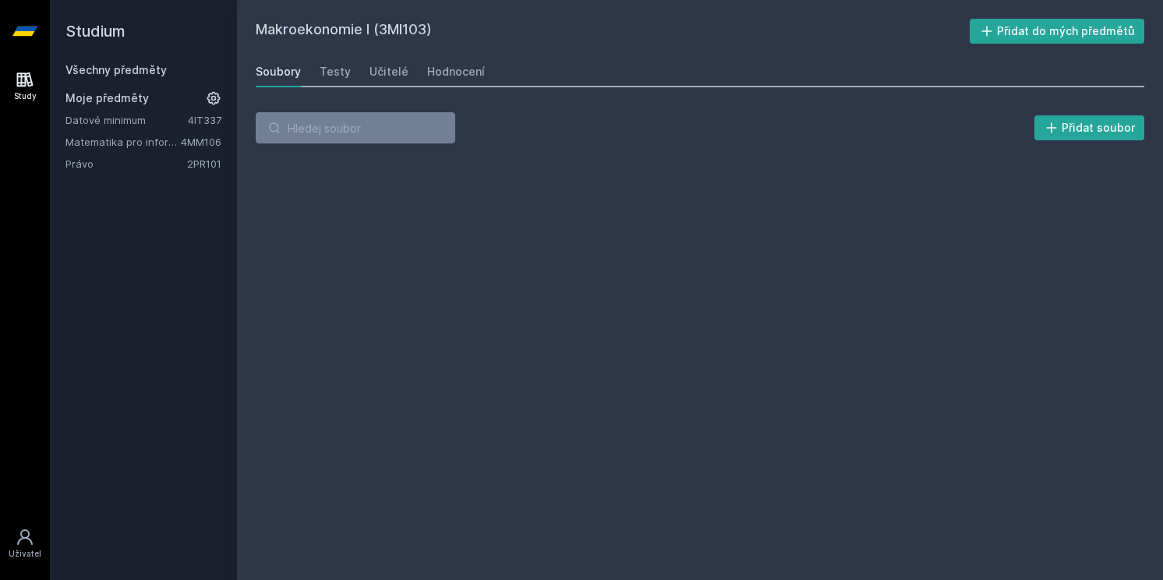
click at [400, 92] on div "Makroekonomie I (3MI103) Přidat do mých předmětů [GEOGRAPHIC_DATA] Testy Učitel…" at bounding box center [700, 290] width 888 height 542
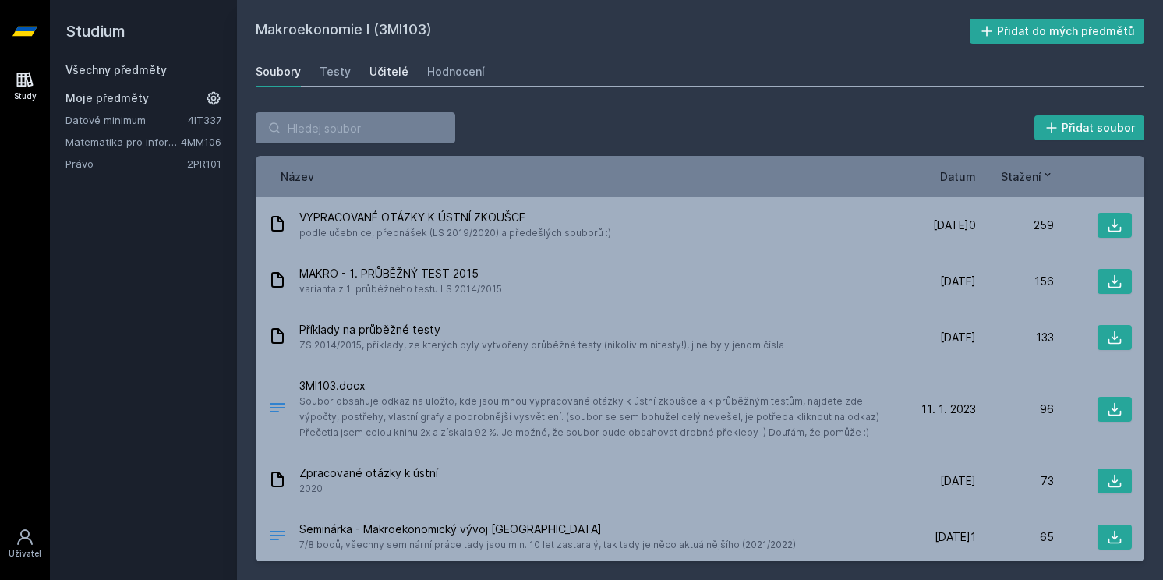
click at [395, 76] on div "Učitelé" at bounding box center [388, 72] width 39 height 16
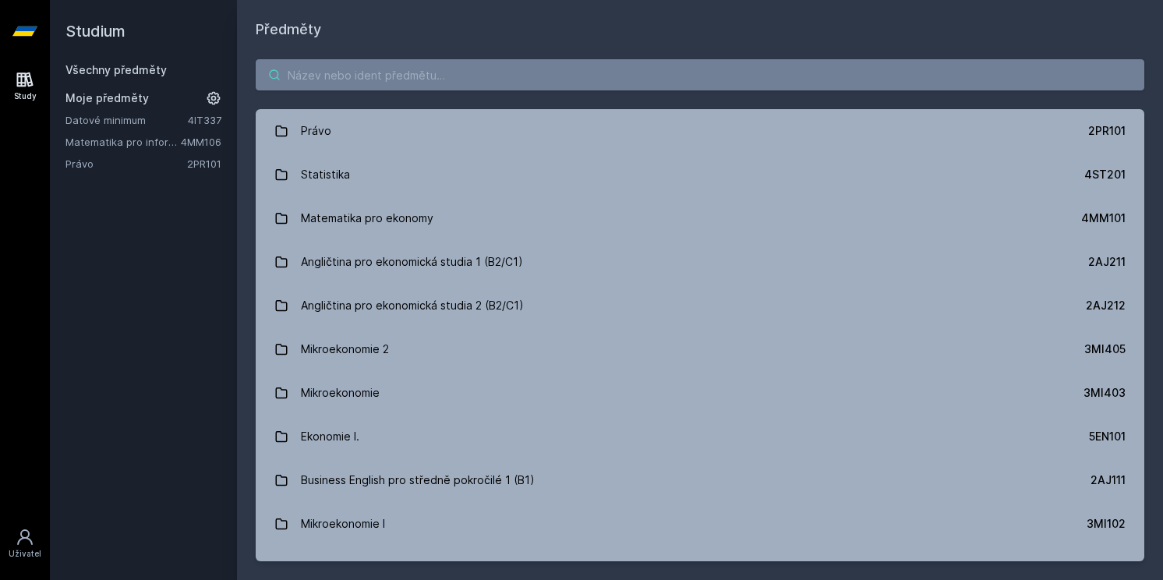
click at [398, 72] on input "search" at bounding box center [700, 74] width 888 height 31
type input "/"
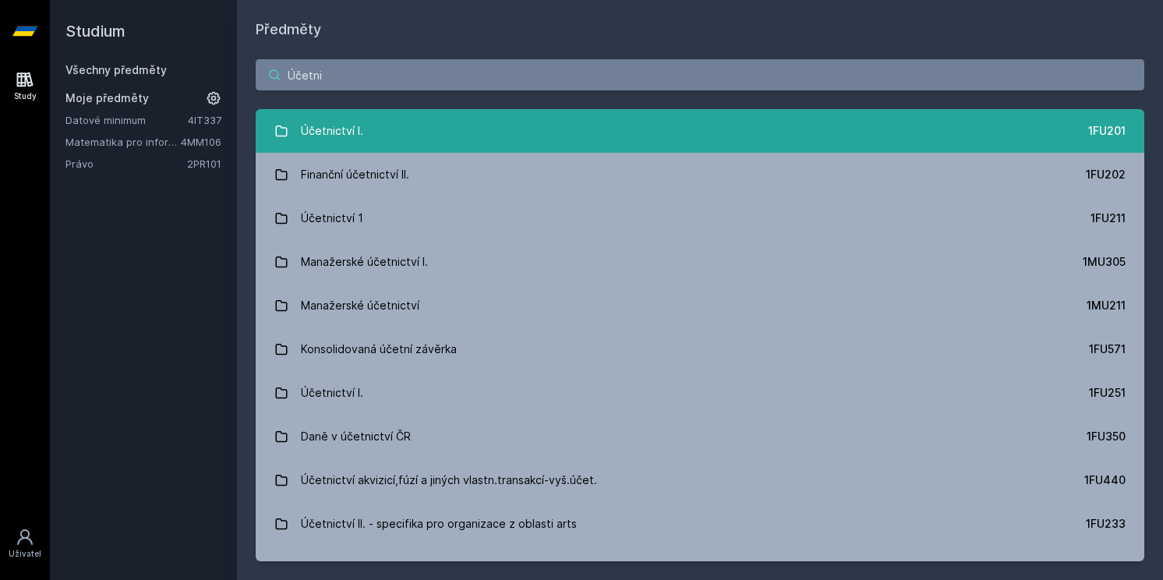
type input "Účetni"
click at [433, 139] on link "Účetnictví I. 1FU201" at bounding box center [700, 131] width 888 height 44
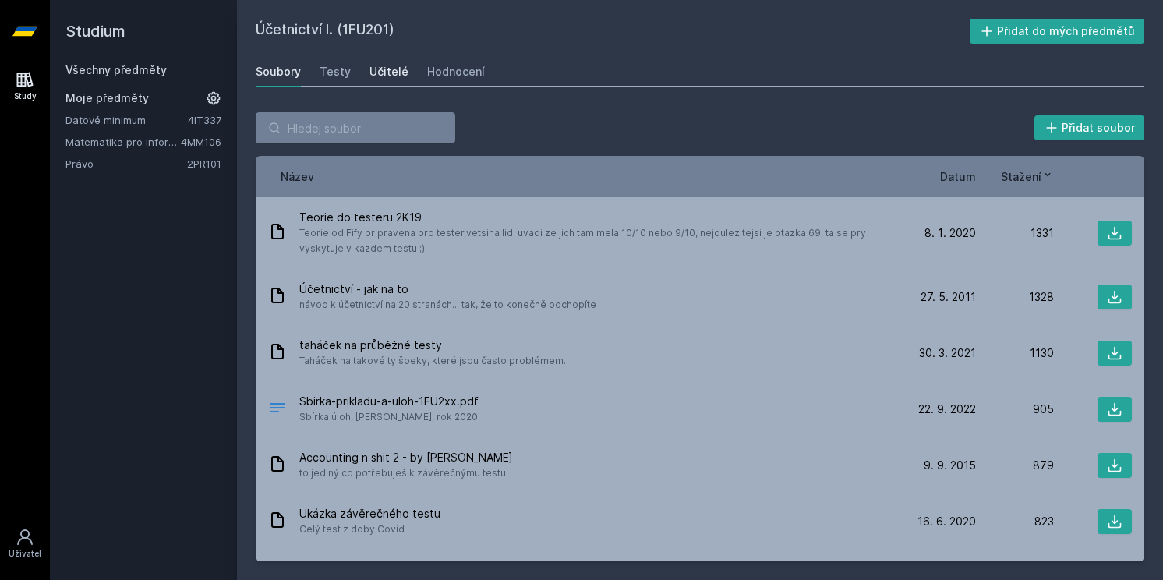
click at [383, 76] on div "Učitelé" at bounding box center [388, 72] width 39 height 16
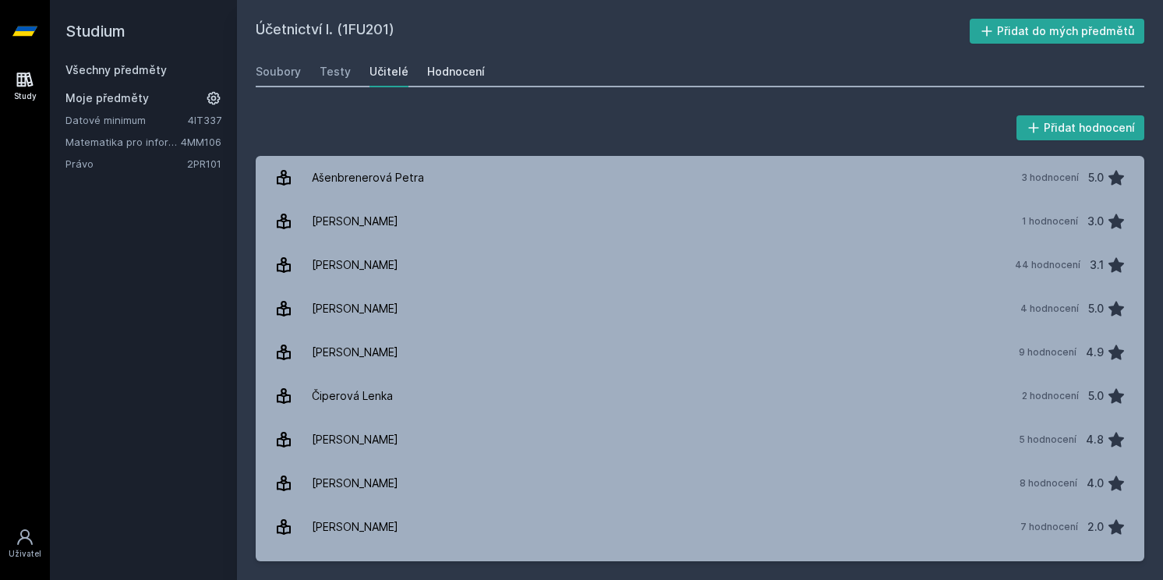
click at [453, 76] on div "Hodnocení" at bounding box center [456, 72] width 58 height 16
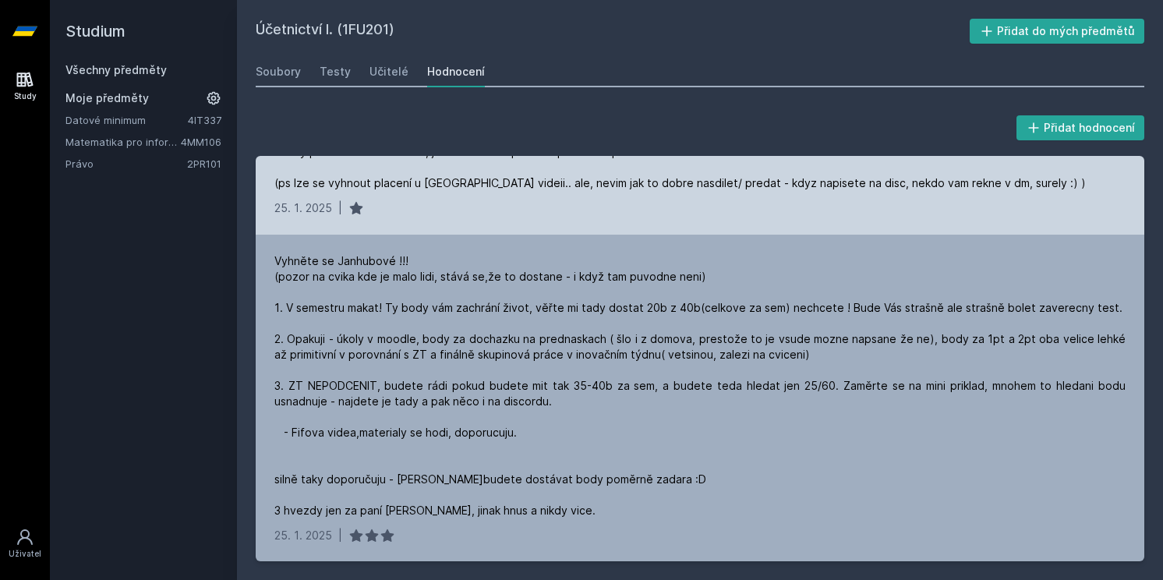
scroll to position [192, 0]
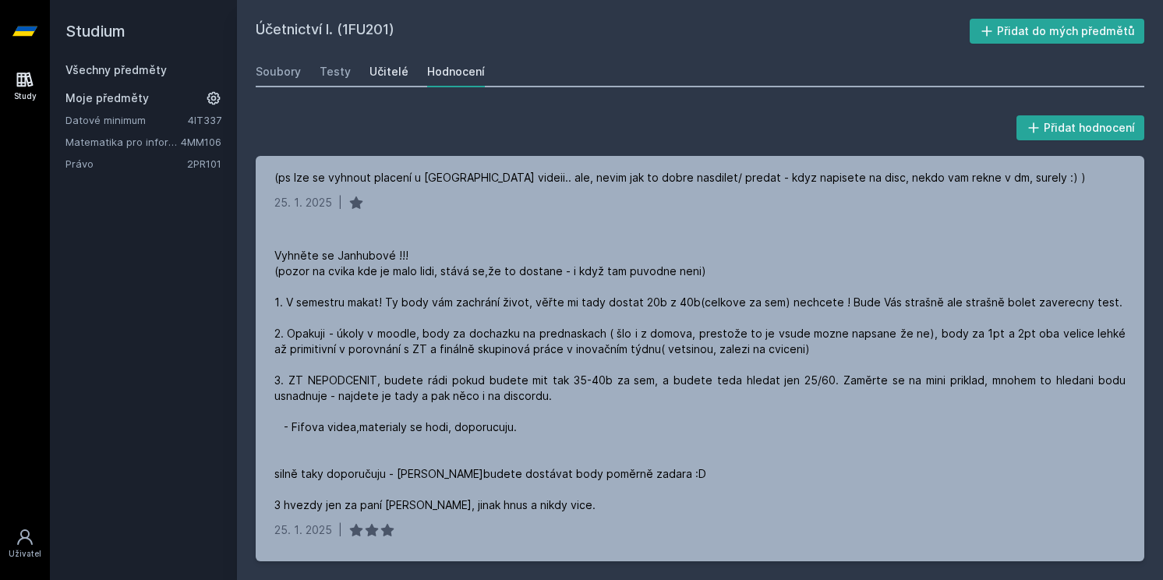
click at [379, 63] on link "Učitelé" at bounding box center [388, 71] width 39 height 31
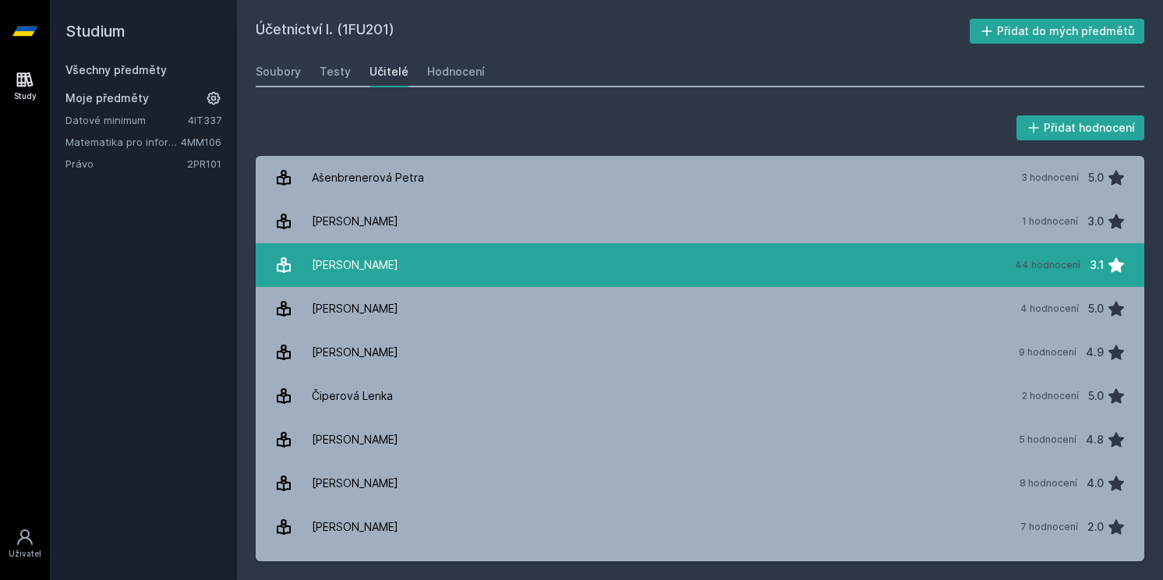
click at [356, 263] on div "[PERSON_NAME]" at bounding box center [355, 264] width 86 height 31
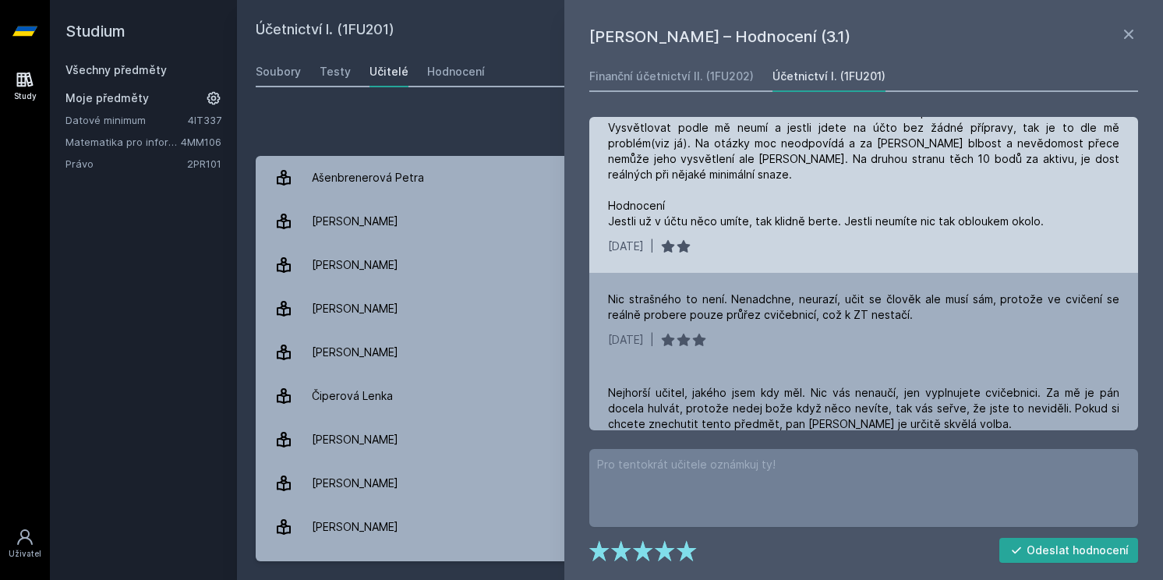
scroll to position [953, 0]
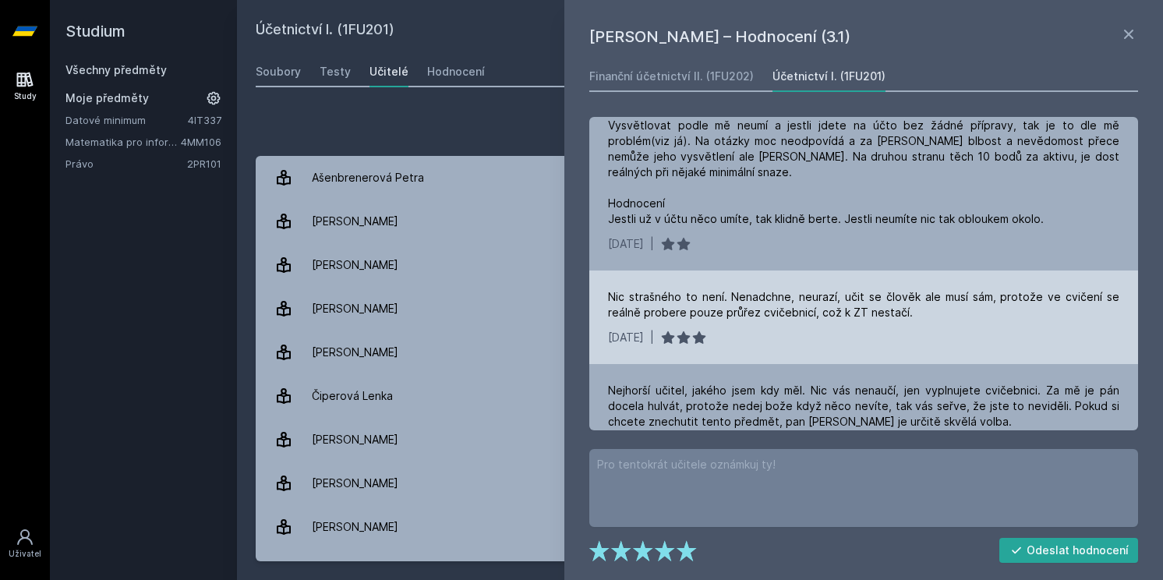
click at [642, 289] on div "Nic strašného to není. Nenadchne, neurazí, učit se člověk ale musí sám, protože…" at bounding box center [863, 304] width 511 height 31
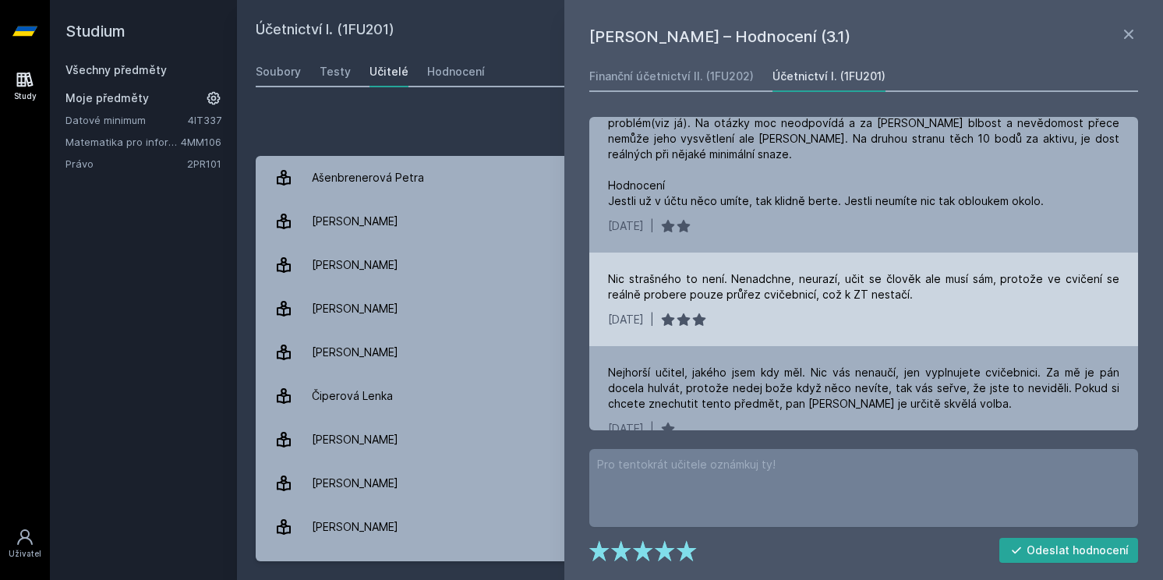
scroll to position [977, 0]
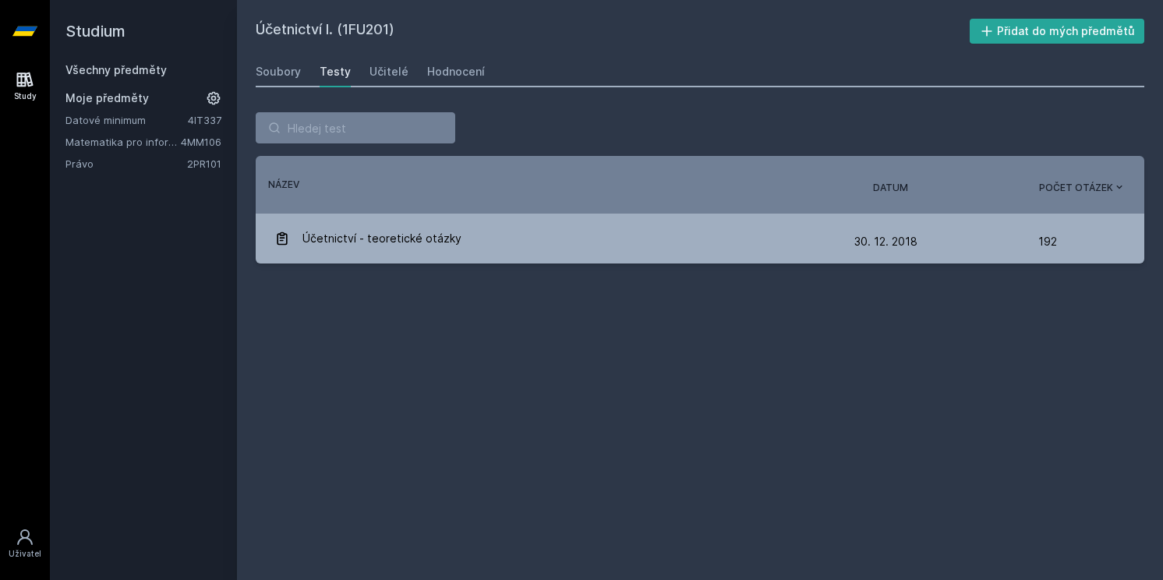
click at [27, 35] on icon at bounding box center [24, 30] width 25 height 9
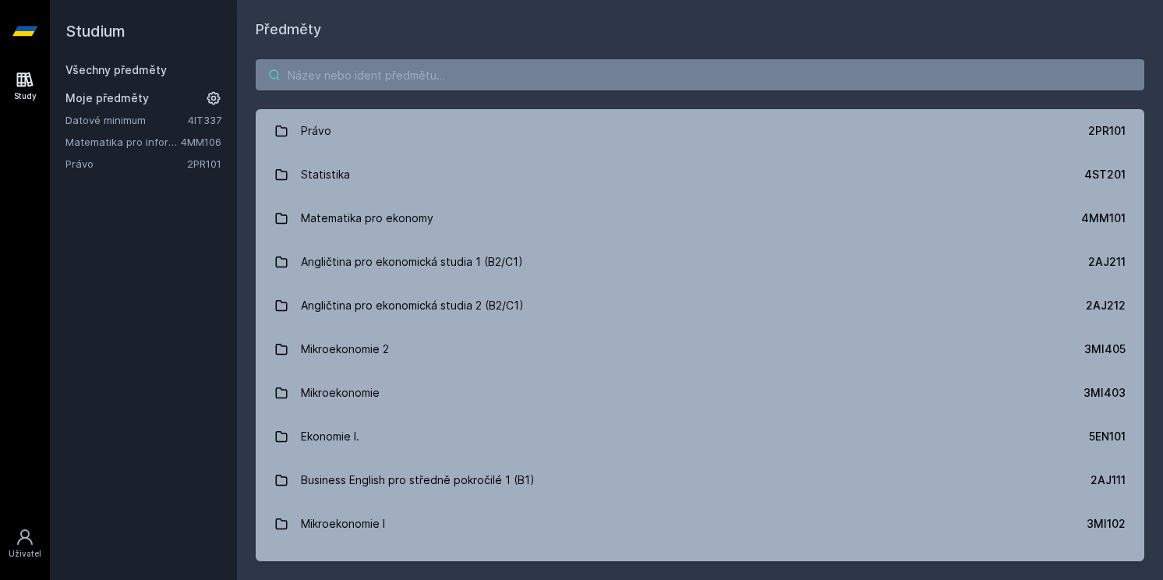
click at [377, 76] on input "search" at bounding box center [700, 74] width 888 height 31
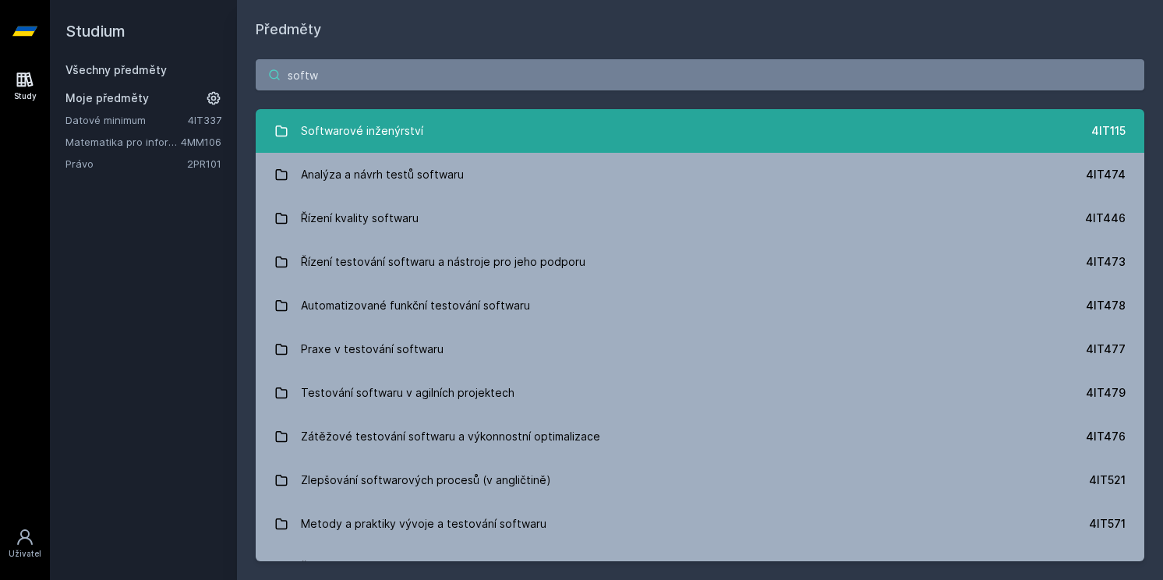
type input "softw"
click at [431, 122] on link "Softwarové inženýrství 4IT115" at bounding box center [700, 131] width 888 height 44
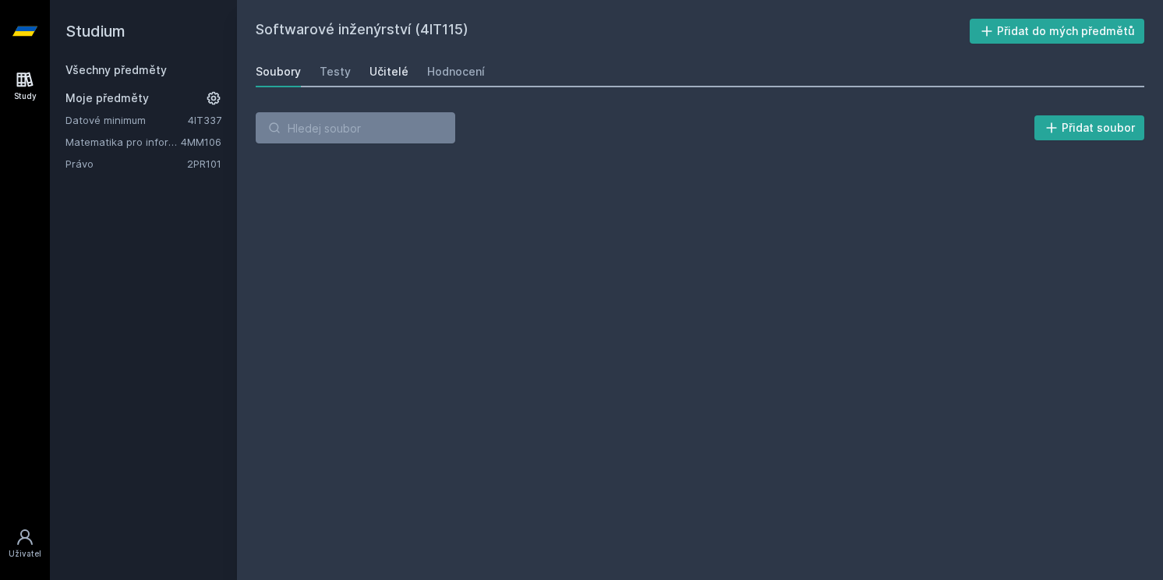
click at [401, 75] on div "Učitelé" at bounding box center [388, 72] width 39 height 16
